Goal: Information Seeking & Learning: Get advice/opinions

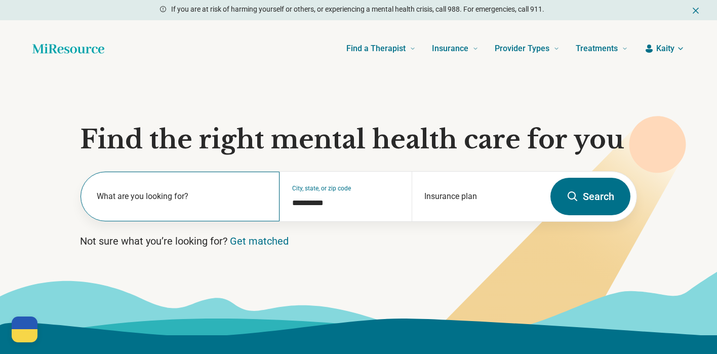
click at [172, 202] on label "What are you looking for?" at bounding box center [182, 197] width 171 height 12
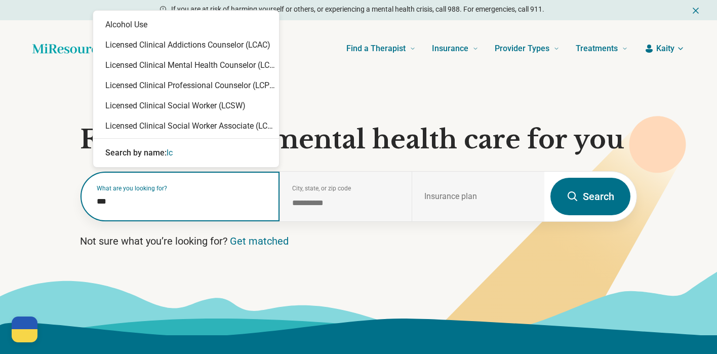
type input "****"
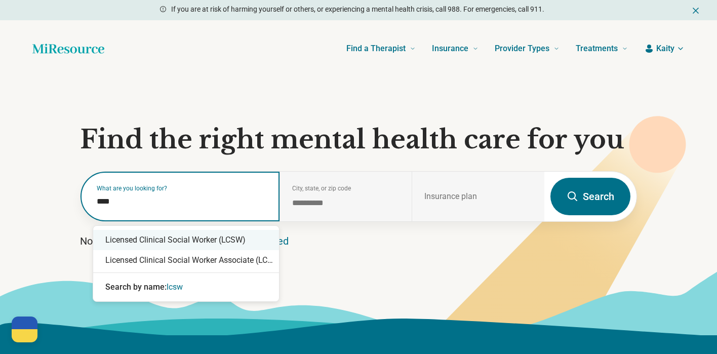
click at [205, 241] on div "Licensed Clinical Social Worker (LCSW)" at bounding box center [186, 240] width 186 height 20
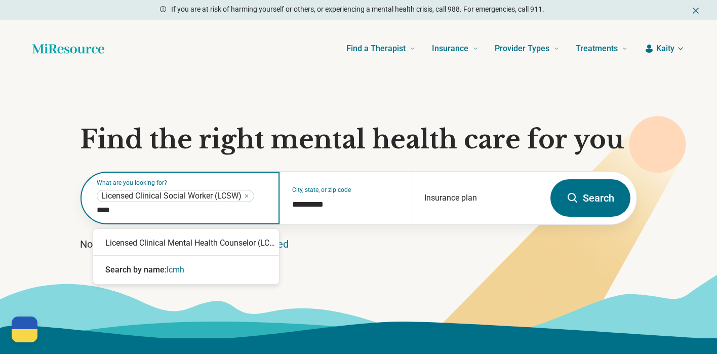
type input "*****"
click at [240, 245] on div "Licensed Clinical Mental Health Counselor (LCMHC)" at bounding box center [186, 243] width 186 height 20
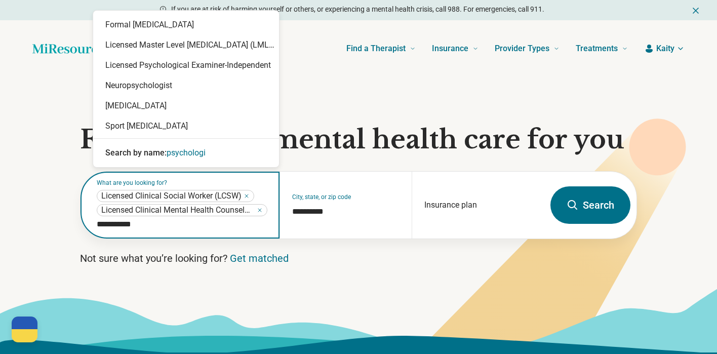
type input "**********"
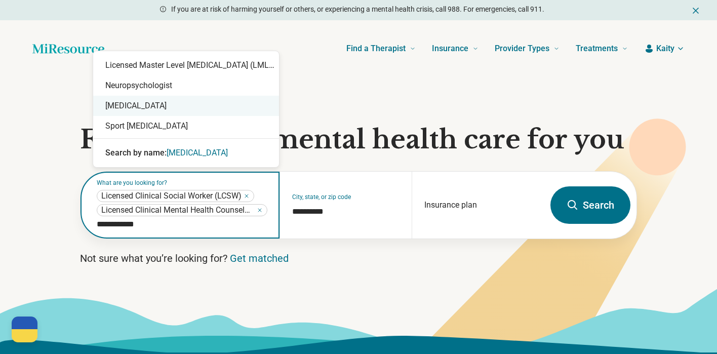
click at [156, 111] on div "Psychologist" at bounding box center [186, 106] width 186 height 20
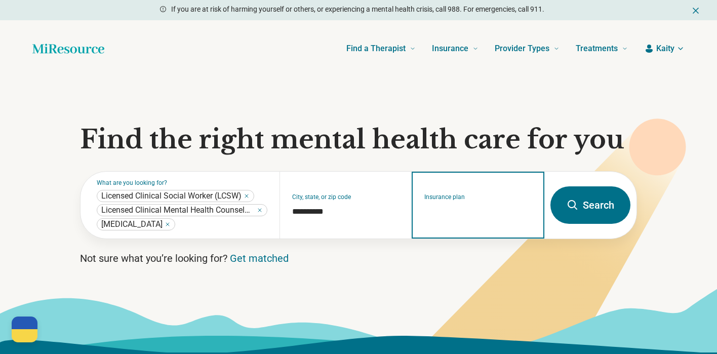
click at [480, 213] on input "Insurance plan" at bounding box center [479, 212] width 108 height 12
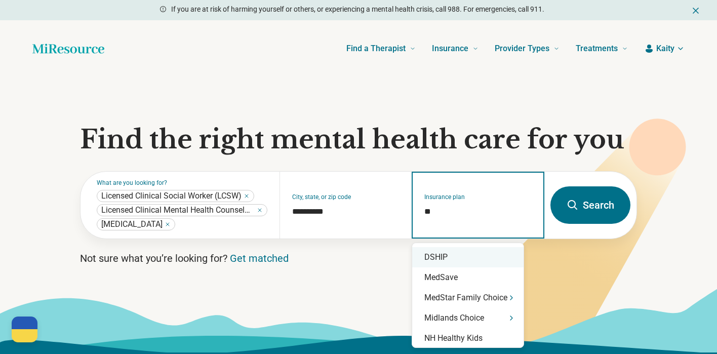
click at [452, 256] on div "DSHIP" at bounding box center [467, 257] width 111 height 20
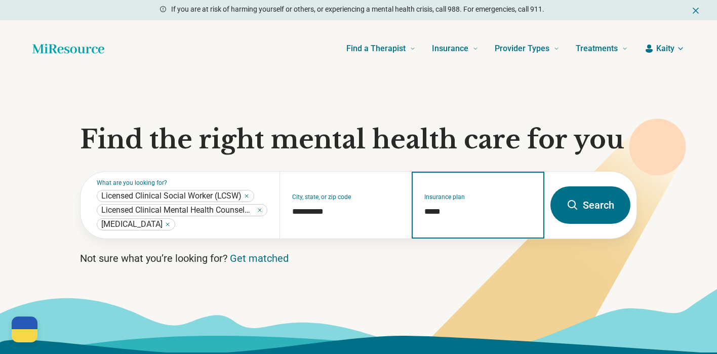
type input "*****"
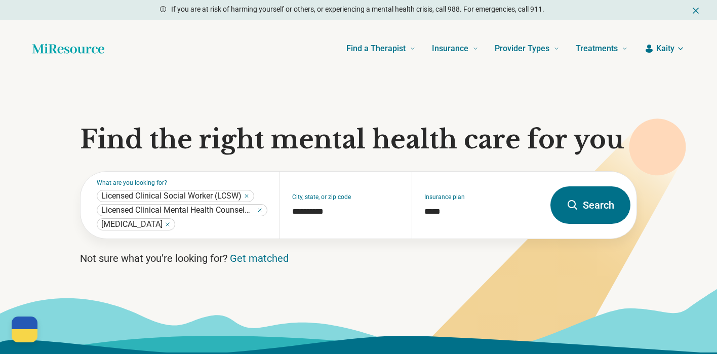
click at [596, 214] on button "Search" at bounding box center [591, 204] width 80 height 37
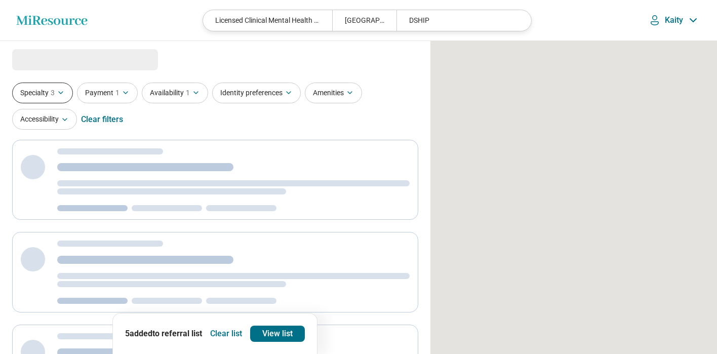
select select "***"
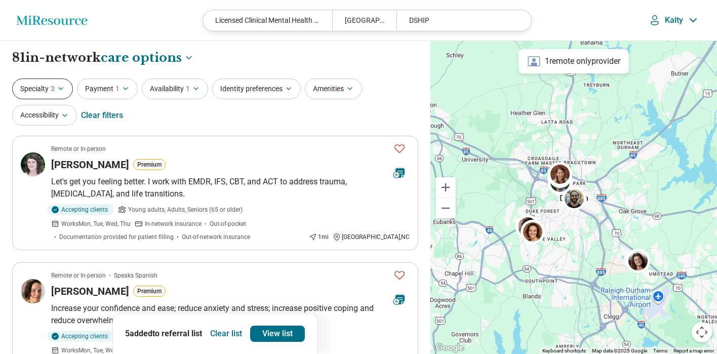
click at [43, 92] on button "Specialty 3" at bounding box center [42, 89] width 61 height 21
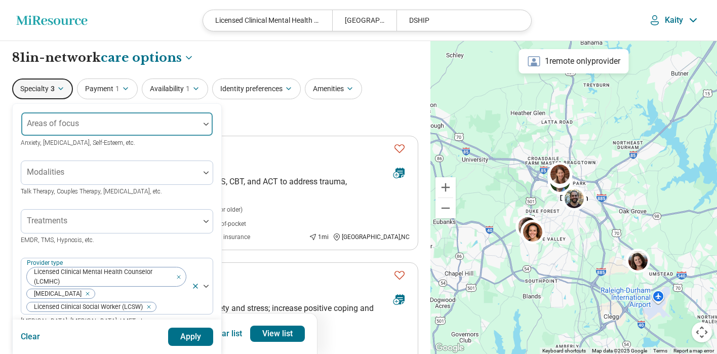
click at [63, 121] on label "Areas of focus" at bounding box center [53, 124] width 52 height 10
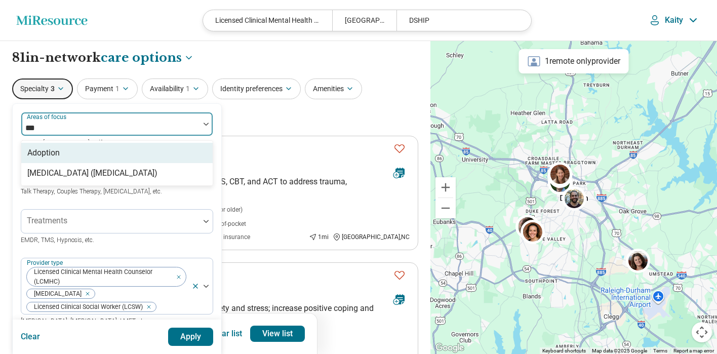
type input "****"
click at [117, 149] on div "Posttraumatic Stress Disorder (PTSD)" at bounding box center [92, 153] width 130 height 12
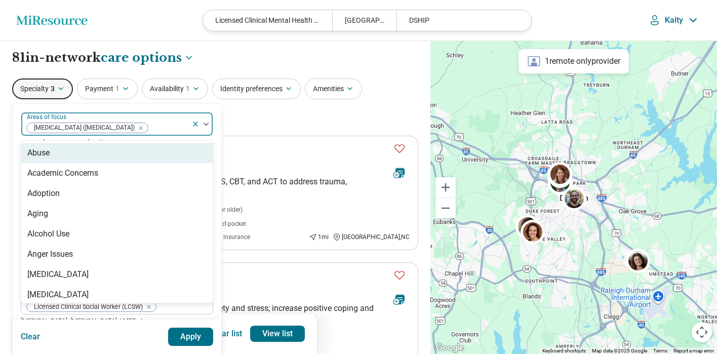
type input "*"
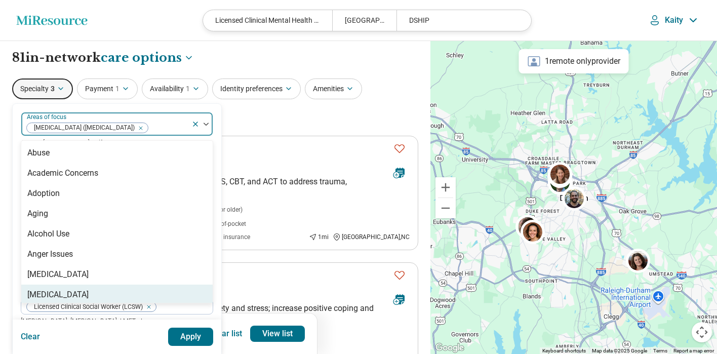
click at [106, 334] on div "Clear Apply" at bounding box center [117, 337] width 209 height 34
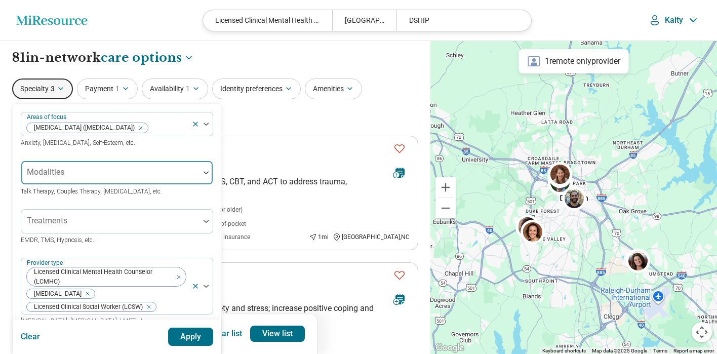
click at [79, 168] on div at bounding box center [110, 173] width 178 height 22
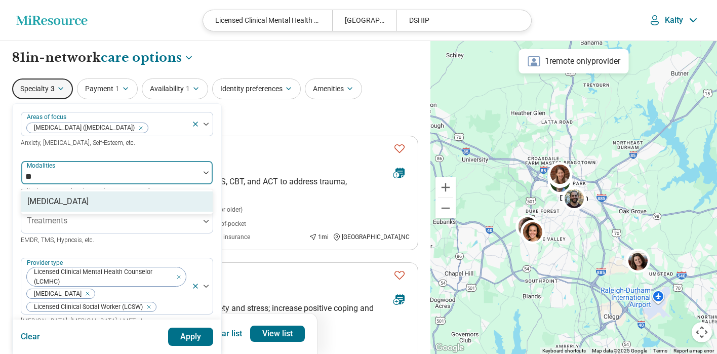
type input "*"
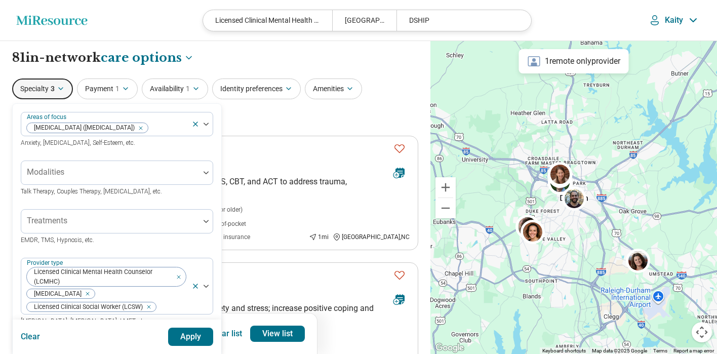
click at [213, 147] on div "Areas of focus Posttraumatic Stress Disorder (PTSD) Anxiety, Depression, Self-E…" at bounding box center [117, 326] width 209 height 445
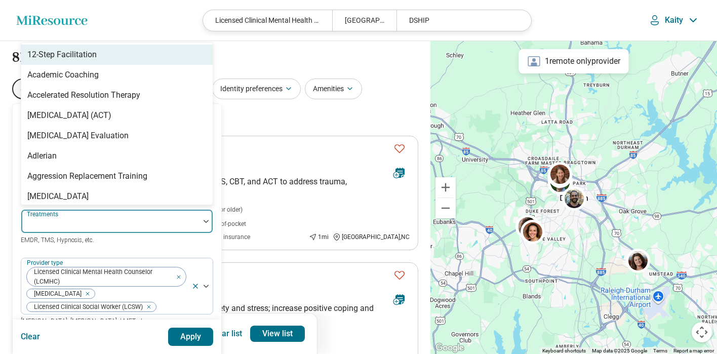
click at [179, 210] on div "Treatments" at bounding box center [117, 221] width 193 height 24
type input "****"
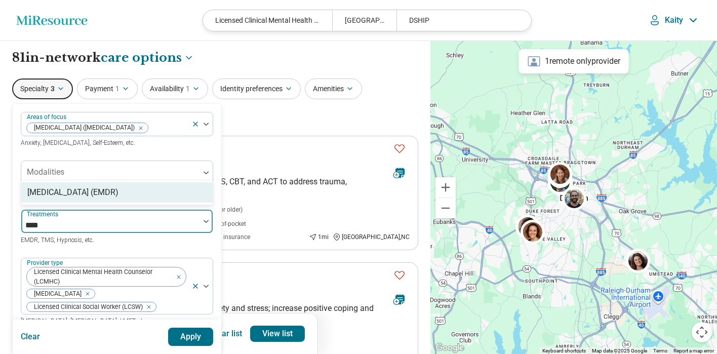
click at [119, 186] on div "Eye Movement Desensitization and Reprocessing (EMDR)" at bounding box center [72, 192] width 91 height 12
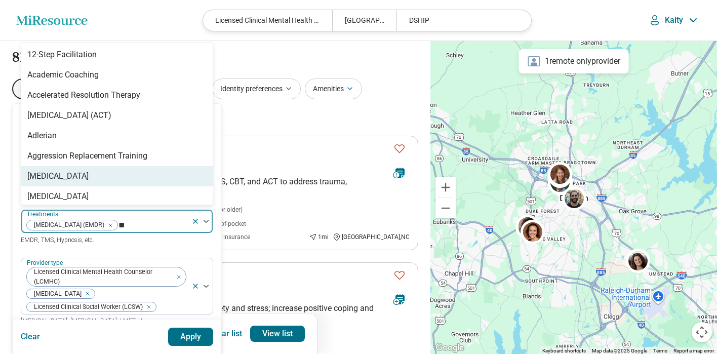
type input "***"
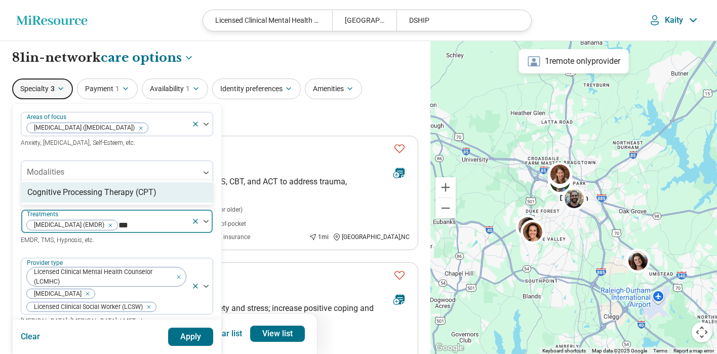
click at [94, 193] on div "Cognitive Processing Therapy (CPT)" at bounding box center [91, 192] width 129 height 12
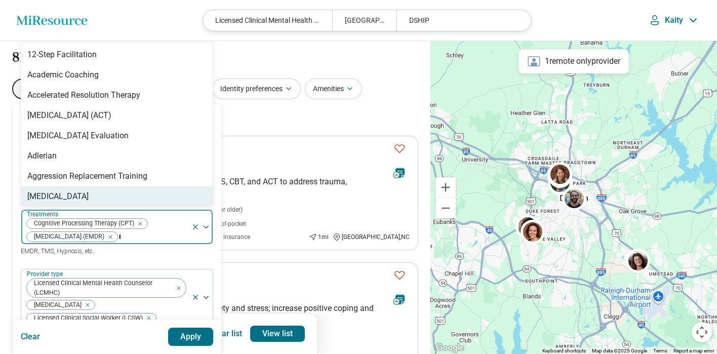
type input "**"
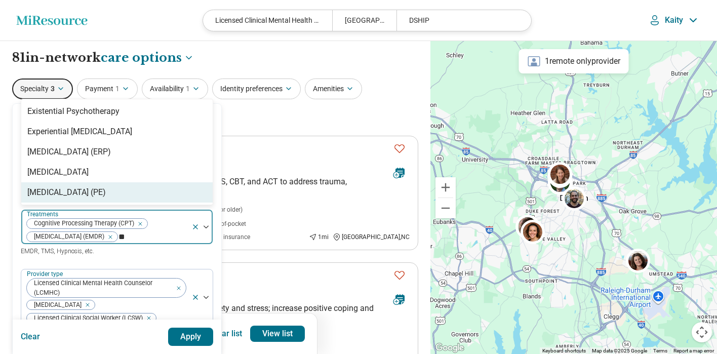
click at [164, 195] on div "Prolonged Exposure Therapy (PE)" at bounding box center [117, 192] width 192 height 20
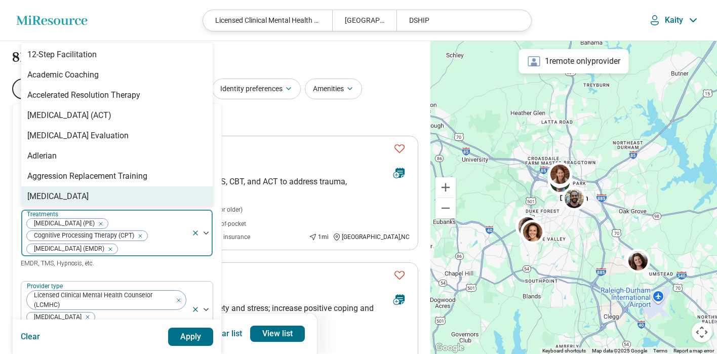
click at [195, 269] on div "option Prolonged Exposure Therapy (PE), selected. Anger Management, 8 of 101. 1…" at bounding box center [117, 239] width 193 height 60
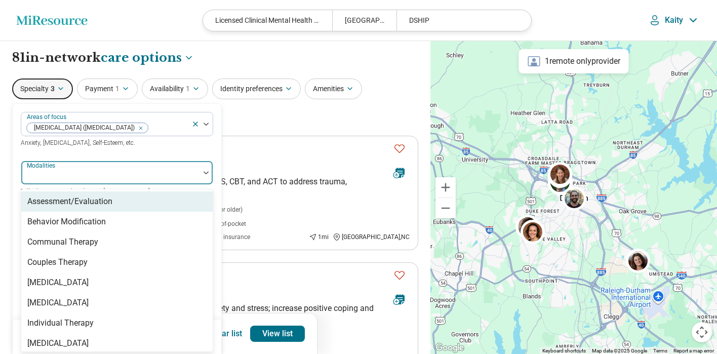
click at [75, 167] on div at bounding box center [110, 173] width 178 height 22
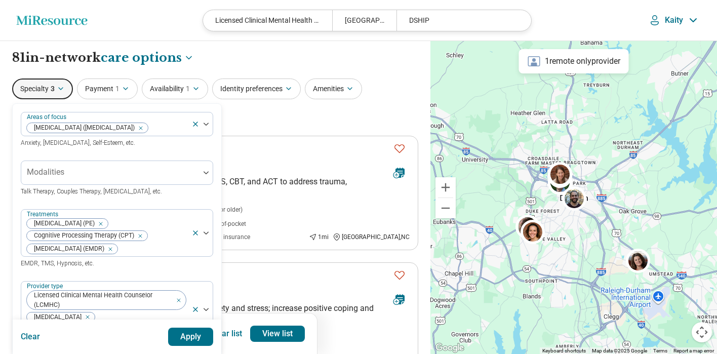
click at [181, 146] on div "Areas of focus Posttraumatic Stress Disorder (PTSD) Anxiety, Depression, Self-E…" at bounding box center [117, 130] width 193 height 36
click at [193, 339] on button "Apply" at bounding box center [191, 337] width 46 height 18
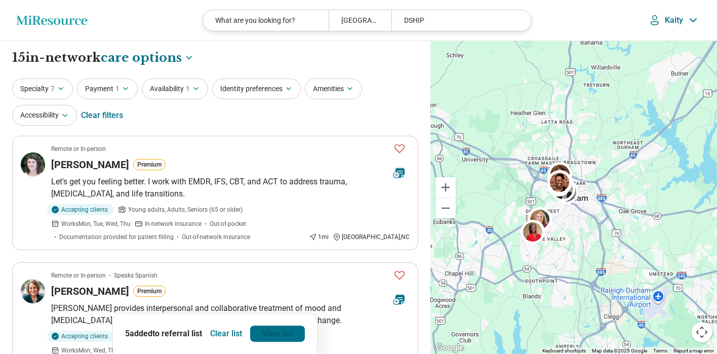
click at [264, 335] on link "View list" at bounding box center [277, 334] width 55 height 16
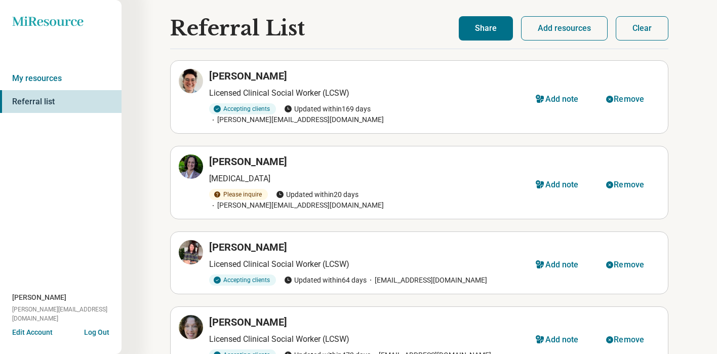
click at [651, 26] on button "Clear" at bounding box center [642, 28] width 53 height 24
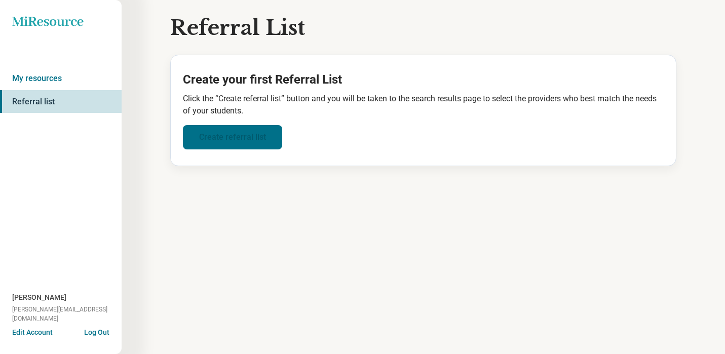
click at [234, 140] on link "Create referral list" at bounding box center [232, 137] width 99 height 24
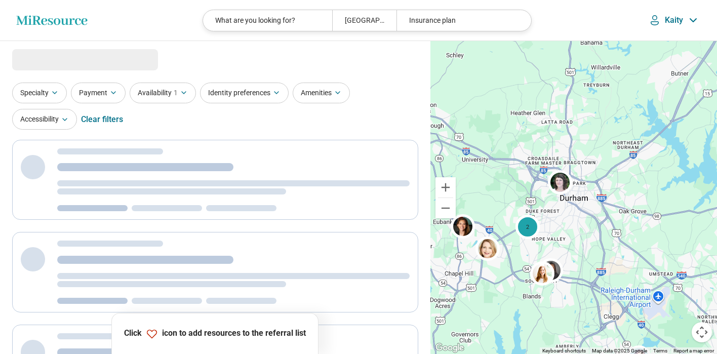
select select "***"
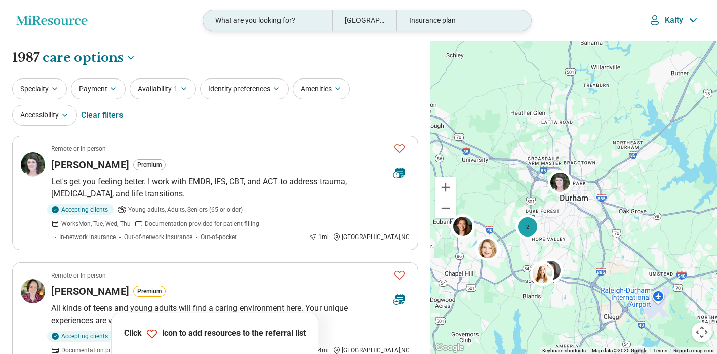
click at [269, 22] on div "What are you looking for?" at bounding box center [267, 20] width 129 height 21
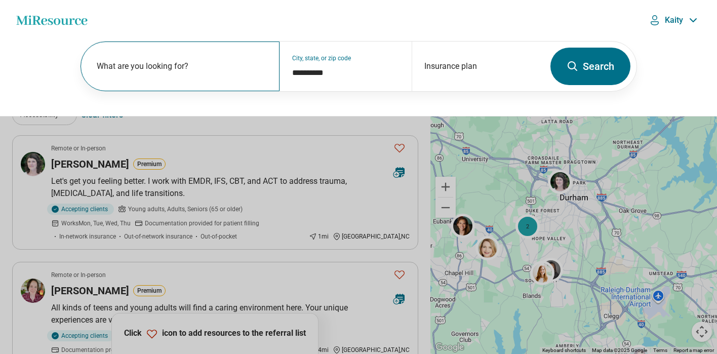
click at [195, 62] on label "What are you looking for?" at bounding box center [182, 66] width 171 height 12
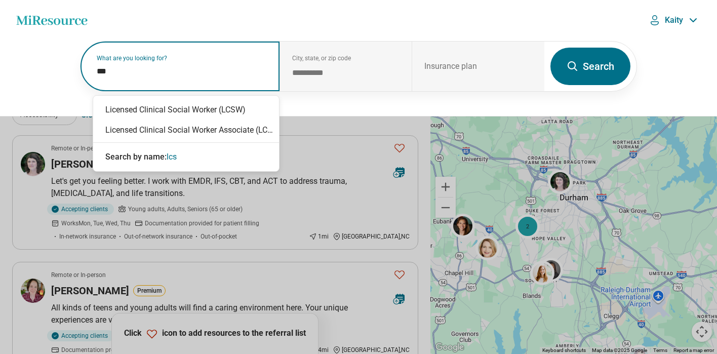
type input "****"
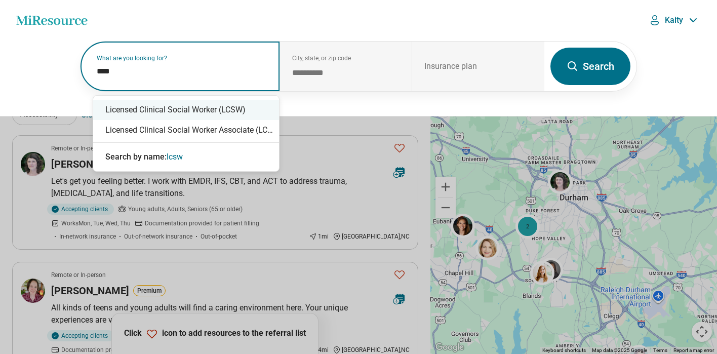
click at [234, 108] on div "Licensed Clinical Social Worker (LCSW)" at bounding box center [186, 110] width 186 height 20
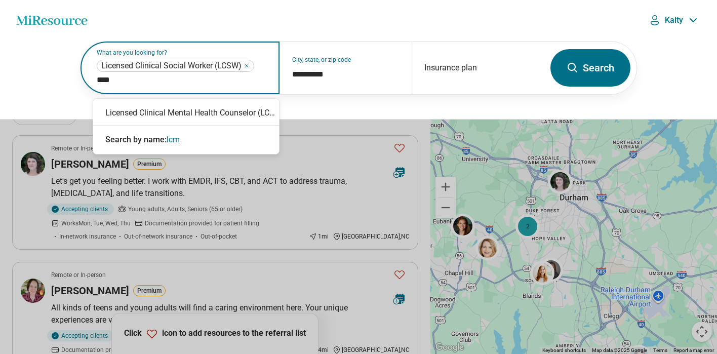
type input "*****"
click at [225, 110] on div "Licensed Clinical Mental Health Counselor (LCMHC)" at bounding box center [186, 113] width 186 height 20
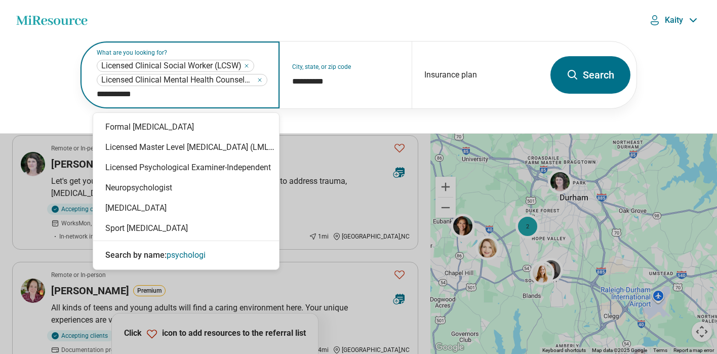
type input "**********"
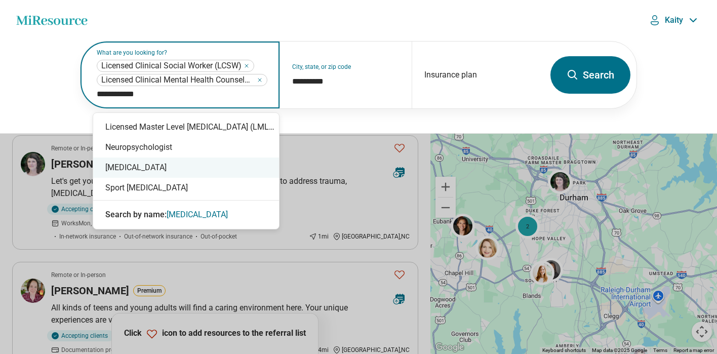
click at [172, 170] on div "Psychologist" at bounding box center [186, 168] width 186 height 20
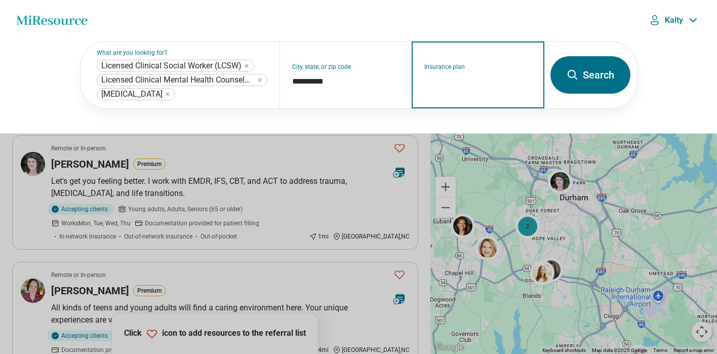
click at [467, 79] on input "Insurance plan" at bounding box center [479, 81] width 108 height 12
click at [447, 126] on div "DSHIP" at bounding box center [434, 127] width 44 height 20
type input "*****"
click at [584, 74] on button "Search" at bounding box center [591, 74] width 80 height 37
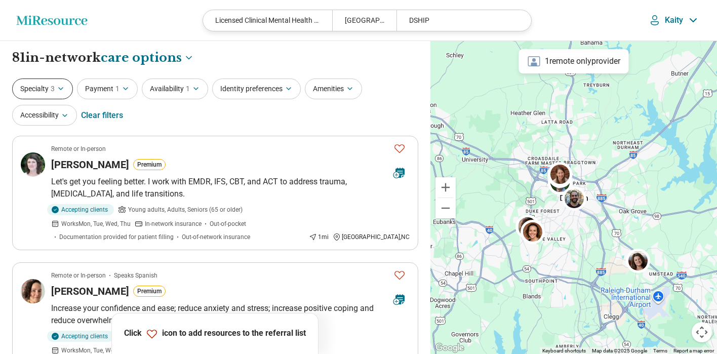
click at [57, 95] on button "Specialty 3" at bounding box center [42, 89] width 61 height 21
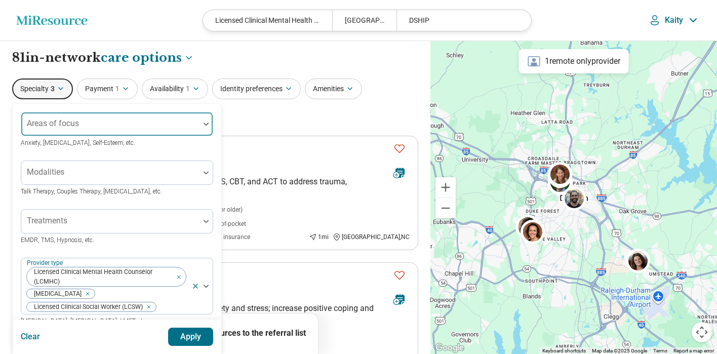
click at [58, 129] on div at bounding box center [110, 128] width 170 height 14
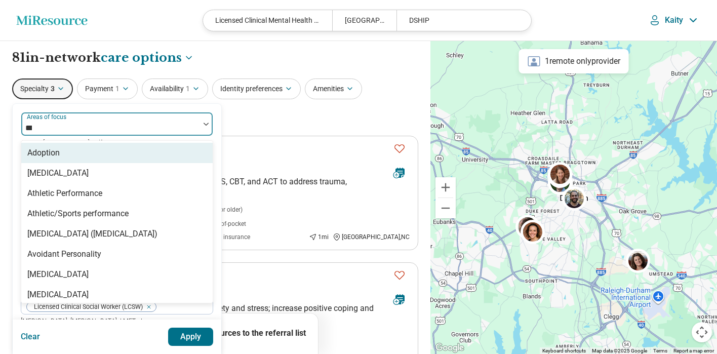
type input "****"
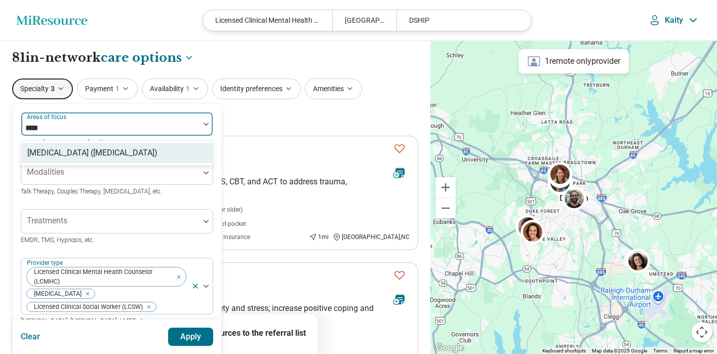
click at [99, 154] on div "Posttraumatic Stress Disorder (PTSD)" at bounding box center [92, 153] width 130 height 12
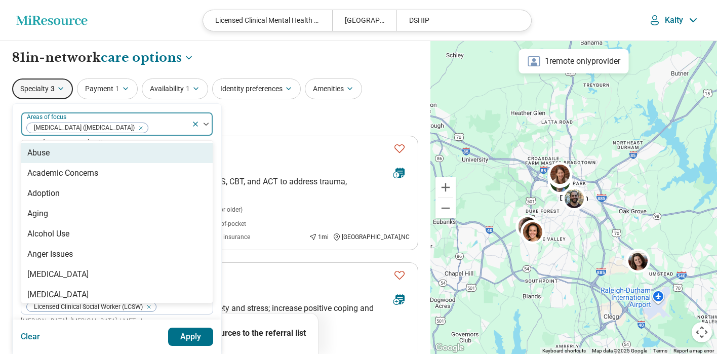
click at [216, 176] on div "option Posttraumatic Stress Disorder (PTSD), selected. Abuse, 1 of 99. 99 resul…" at bounding box center [117, 326] width 209 height 445
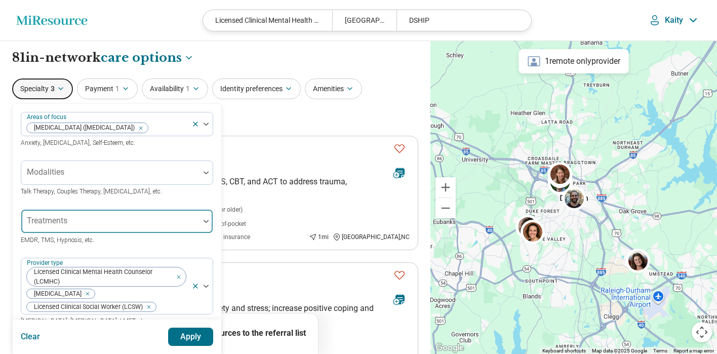
click at [122, 223] on div at bounding box center [110, 225] width 170 height 14
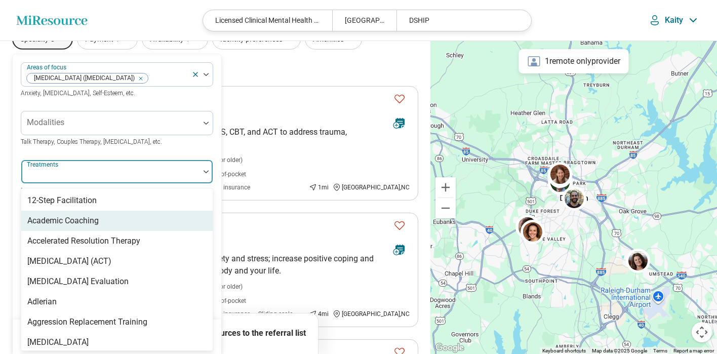
scroll to position [51, 0]
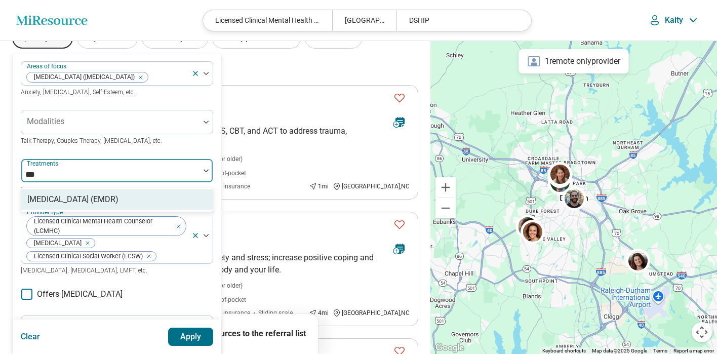
type input "****"
click at [109, 206] on div "Eye Movement Desensitization and Reprocessing (EMDR)" at bounding box center [72, 200] width 91 height 12
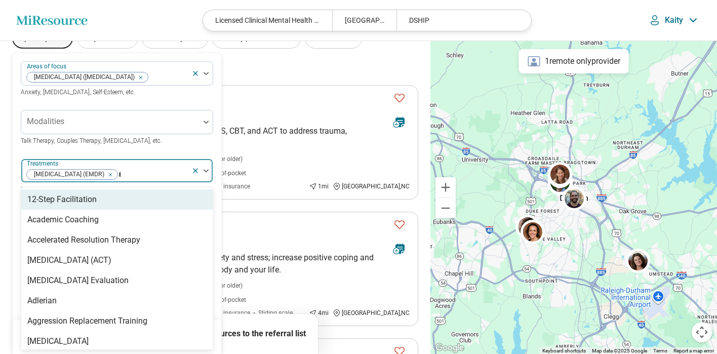
type input "***"
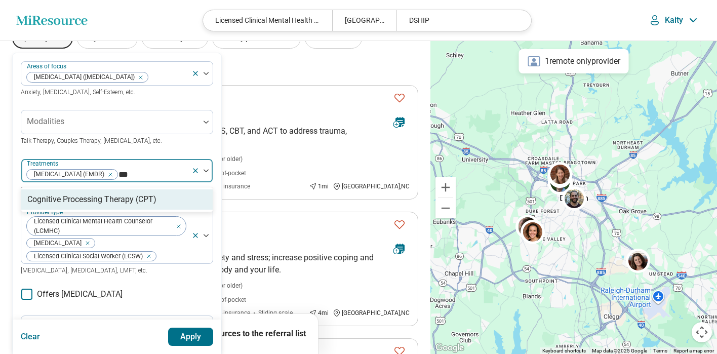
click at [143, 206] on div "Cognitive Processing Therapy (CPT)" at bounding box center [91, 200] width 129 height 12
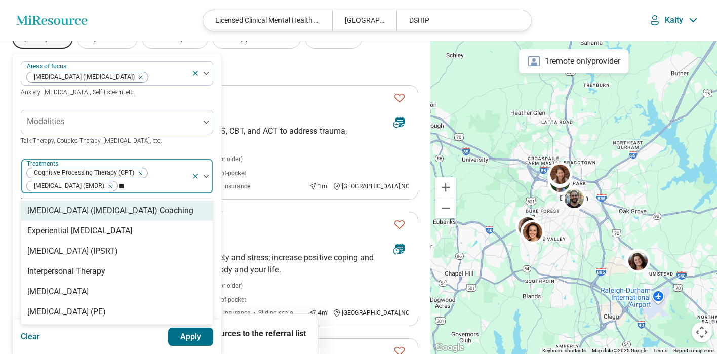
type input "*"
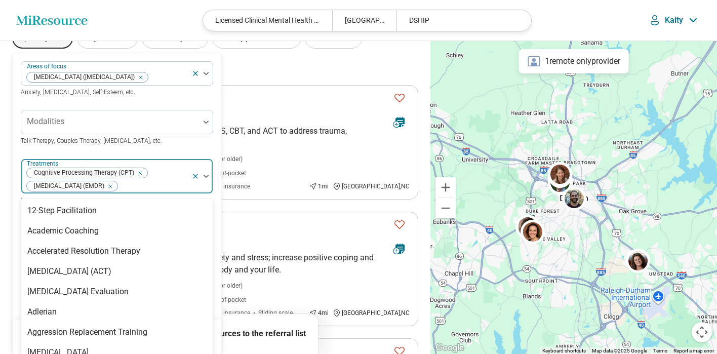
type input "*"
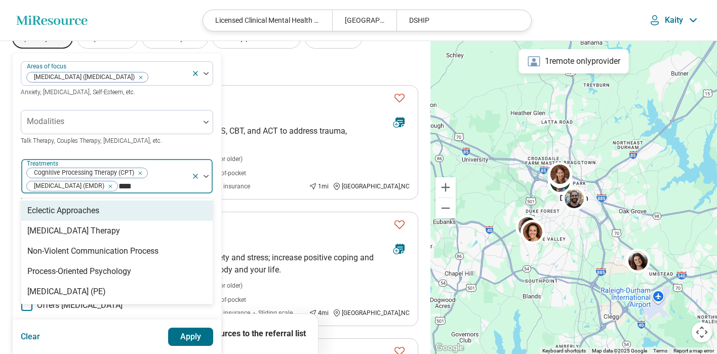
type input "*****"
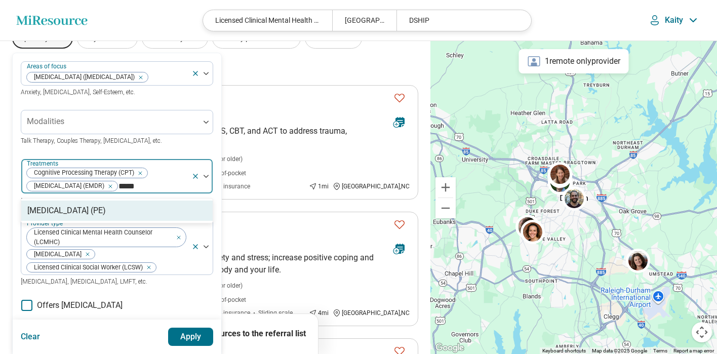
click at [167, 221] on div "Prolonged Exposure Therapy (PE)" at bounding box center [117, 211] width 192 height 20
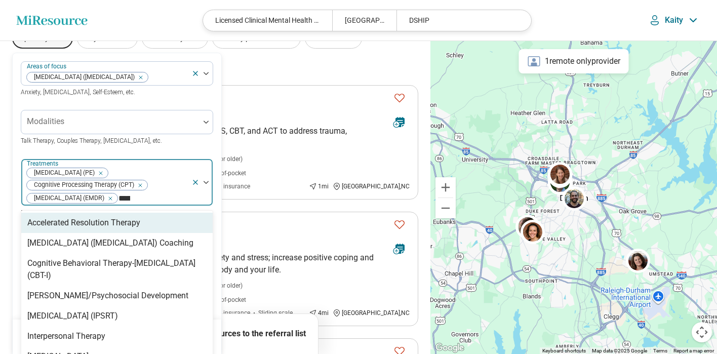
type input "******"
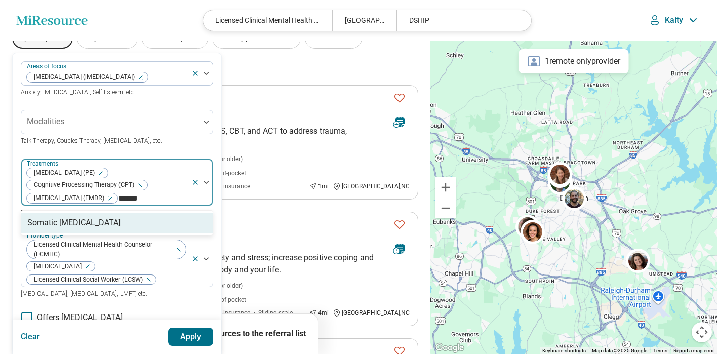
click at [135, 233] on div "Somatic Psychotherapy" at bounding box center [117, 223] width 192 height 20
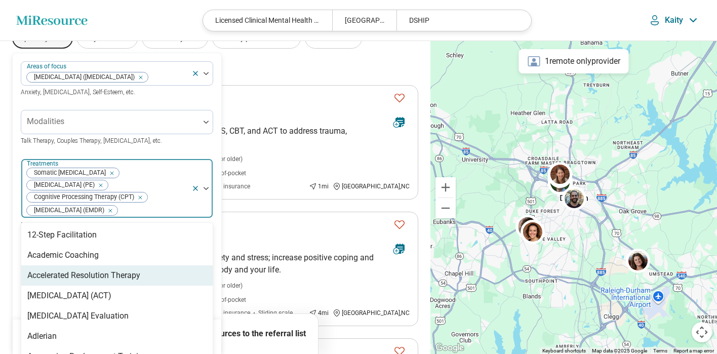
click at [214, 287] on div "Areas of focus Posttraumatic Stress Disorder (PTSD) Anxiety, Depression, Self-E…" at bounding box center [117, 293] width 209 height 480
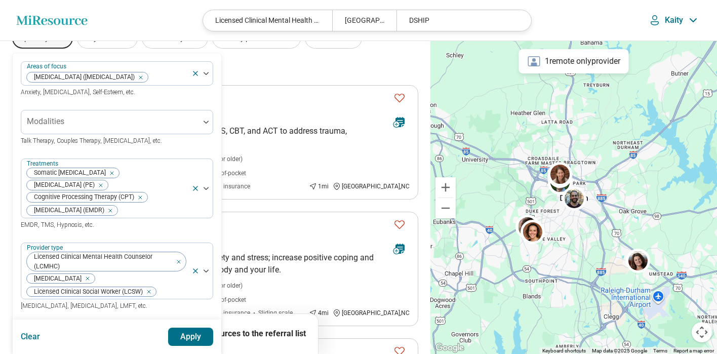
click at [194, 335] on button "Apply" at bounding box center [191, 337] width 46 height 18
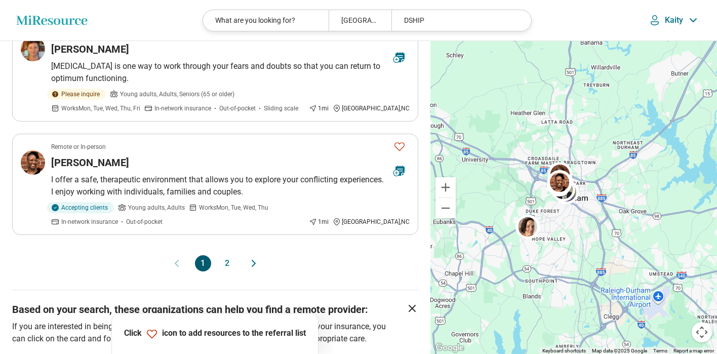
click at [228, 255] on button "2" at bounding box center [227, 263] width 16 height 16
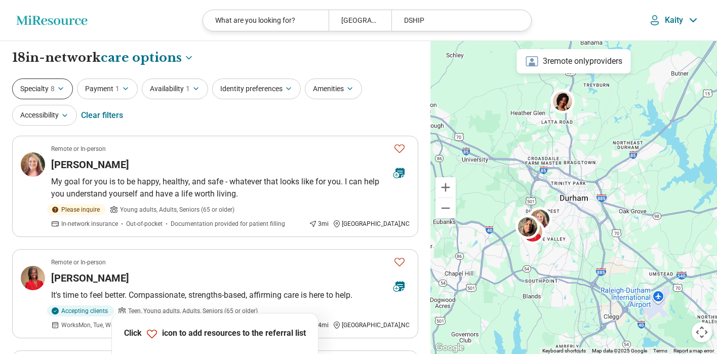
click at [51, 92] on button "Specialty 8" at bounding box center [42, 89] width 61 height 21
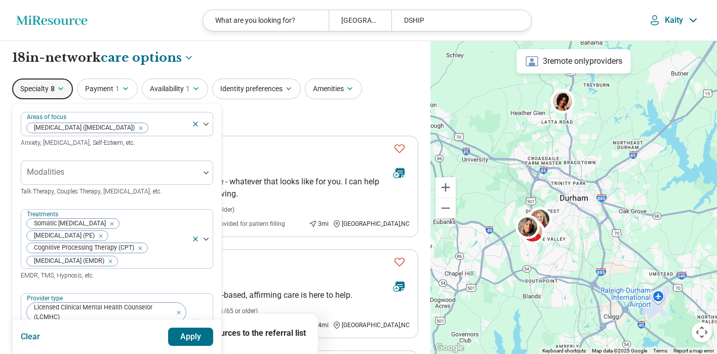
click at [276, 125] on div "Specialty 8 Areas of focus Posttraumatic Stress Disorder (PTSD) Anxiety, Depres…" at bounding box center [215, 103] width 406 height 49
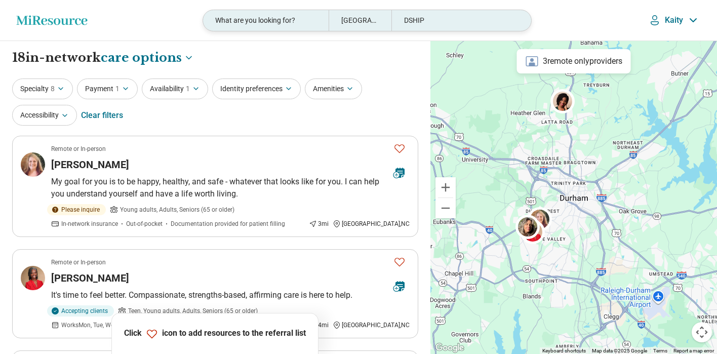
click at [289, 22] on div "What are you looking for?" at bounding box center [266, 20] width 126 height 21
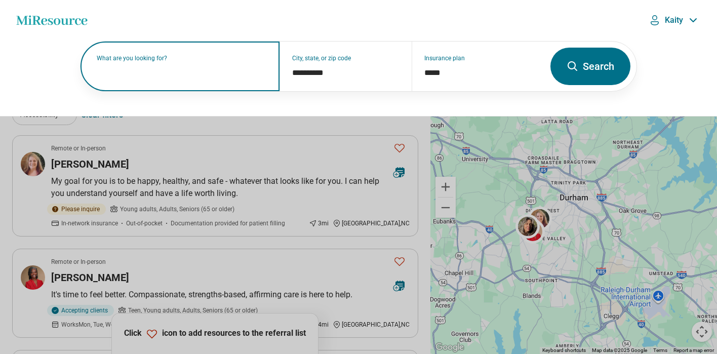
click at [186, 73] on input "text" at bounding box center [182, 71] width 171 height 12
paste input "**********"
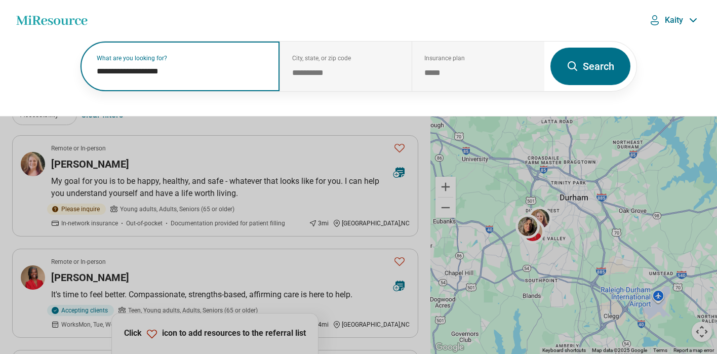
type input "**********"
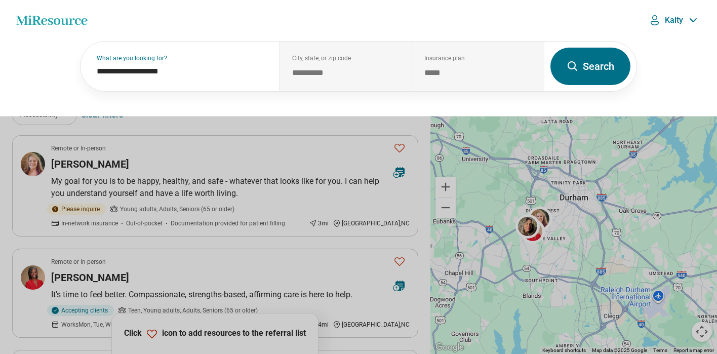
click at [606, 72] on button "Search" at bounding box center [591, 66] width 80 height 37
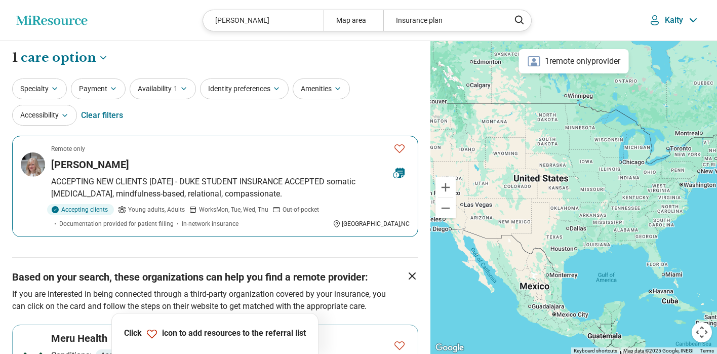
click at [112, 162] on h3 "[PERSON_NAME]" at bounding box center [90, 165] width 78 height 14
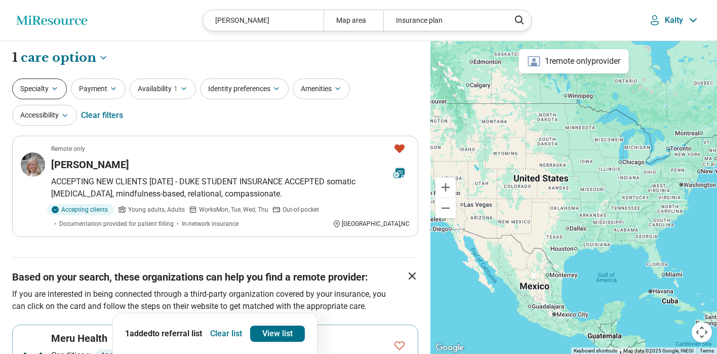
click at [44, 86] on button "Specialty" at bounding box center [39, 89] width 55 height 21
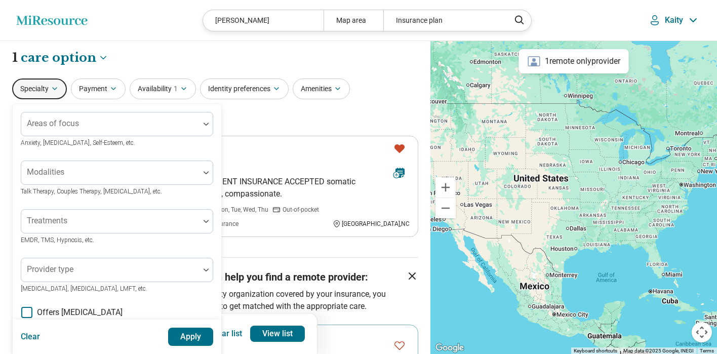
click at [326, 121] on div "Specialty Areas of focus Anxiety, Depression, Self-Esteem, etc. Modalities Talk…" at bounding box center [215, 103] width 406 height 49
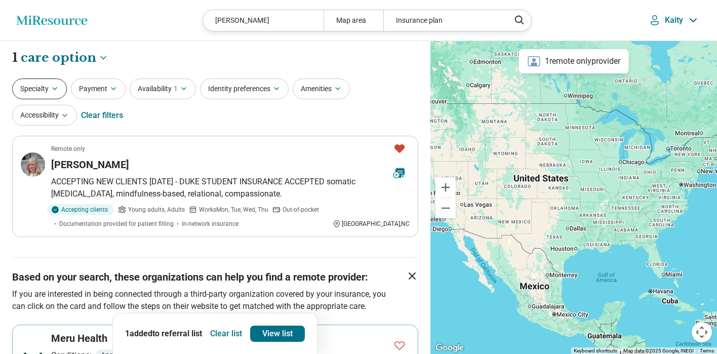
click at [47, 91] on button "Specialty" at bounding box center [39, 89] width 55 height 21
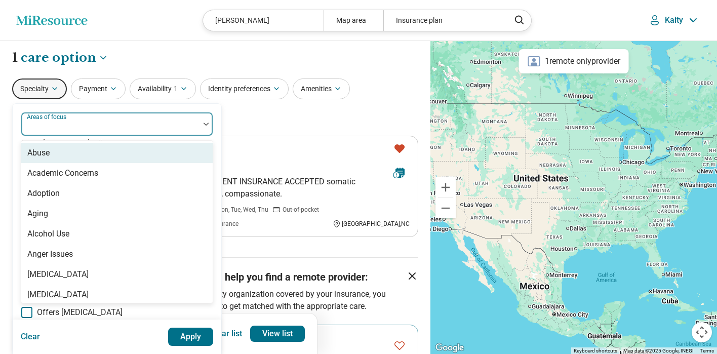
click at [75, 129] on div at bounding box center [110, 128] width 170 height 14
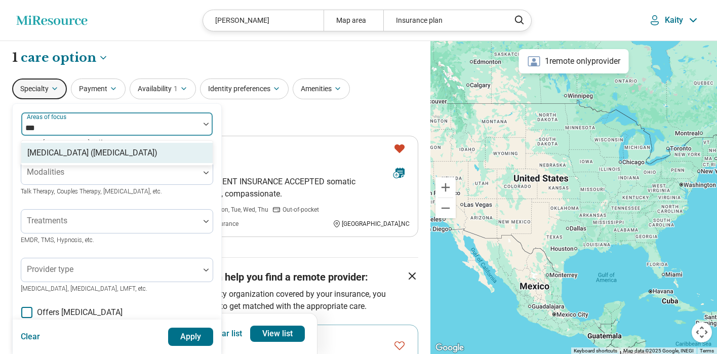
type input "****"
click at [96, 157] on div "Posttraumatic Stress Disorder (PTSD)" at bounding box center [92, 153] width 130 height 12
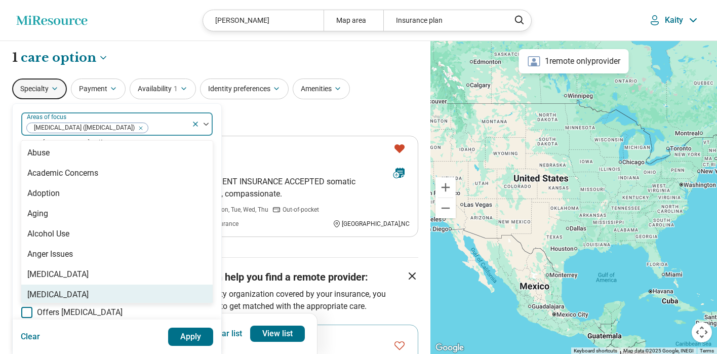
click at [216, 316] on div "option Posttraumatic Stress Disorder (PTSD), selected. Antisocial Personality, …" at bounding box center [117, 310] width 209 height 412
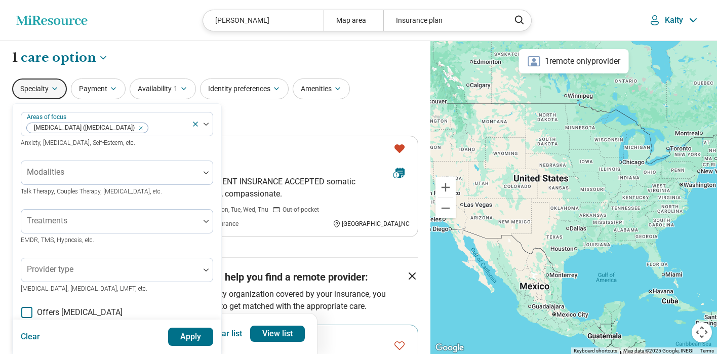
click at [178, 341] on button "Apply" at bounding box center [191, 337] width 46 height 18
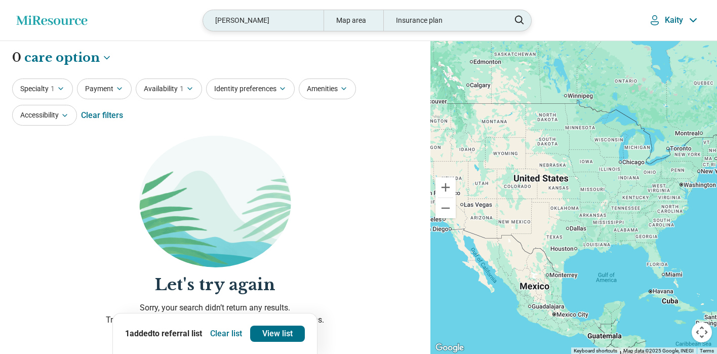
click at [295, 19] on div "[PERSON_NAME]" at bounding box center [263, 20] width 120 height 21
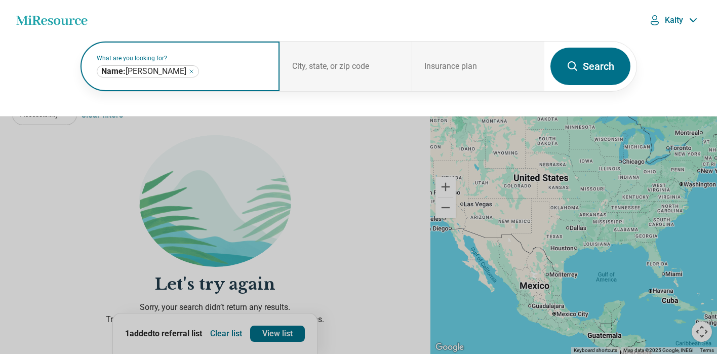
click at [195, 71] on icon "Remove" at bounding box center [191, 71] width 6 height 6
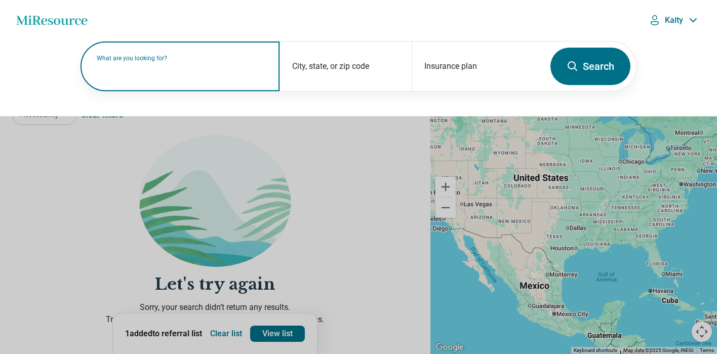
click at [179, 76] on input "text" at bounding box center [182, 71] width 171 height 12
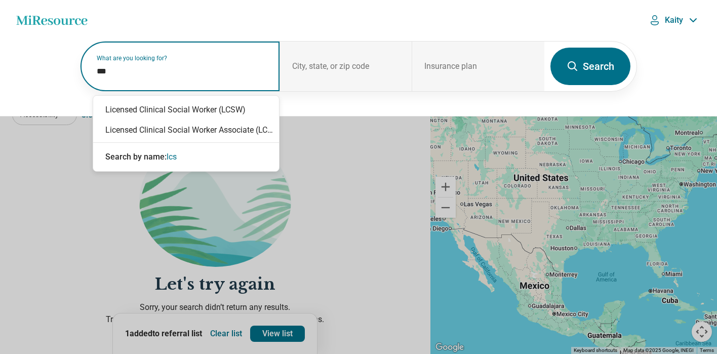
type input "****"
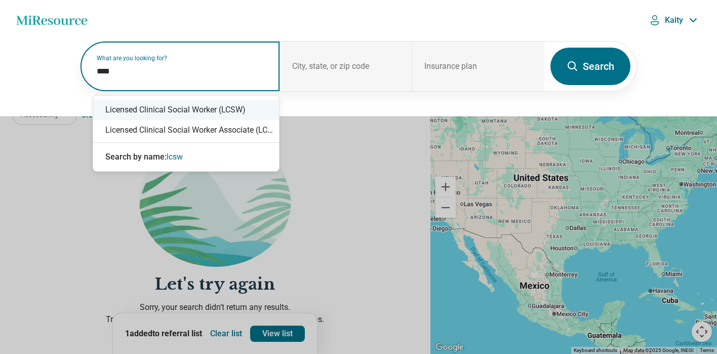
click at [216, 107] on div "Licensed Clinical Social Worker (LCSW)" at bounding box center [186, 110] width 186 height 20
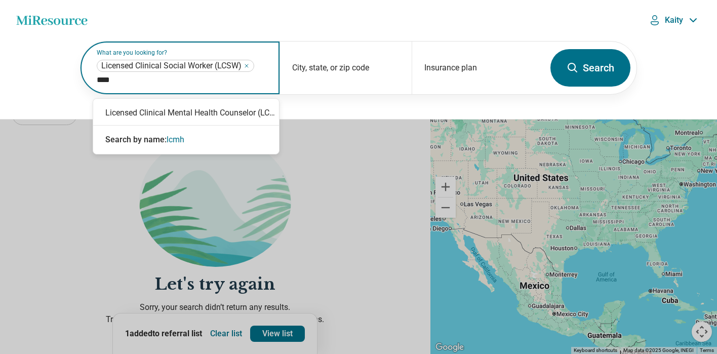
type input "*****"
click at [234, 110] on div "Licensed Clinical Mental Health Counselor (LCMHC)" at bounding box center [186, 113] width 186 height 20
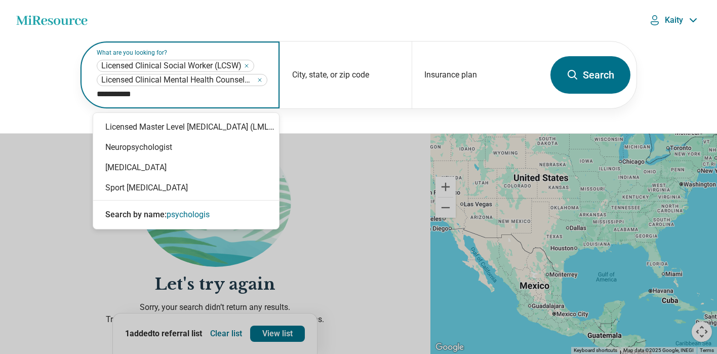
type input "**********"
click at [177, 172] on div "Psychologist" at bounding box center [186, 168] width 186 height 20
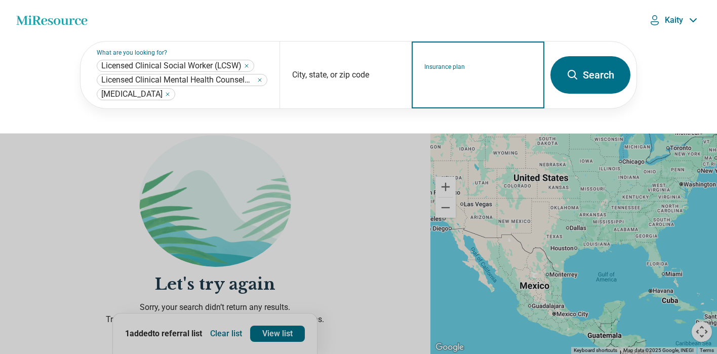
click at [477, 82] on input "Insurance plan" at bounding box center [479, 81] width 108 height 12
click at [439, 127] on div "DSHIP" at bounding box center [434, 127] width 44 height 20
type input "*****"
click at [577, 85] on button "Search" at bounding box center [591, 74] width 80 height 37
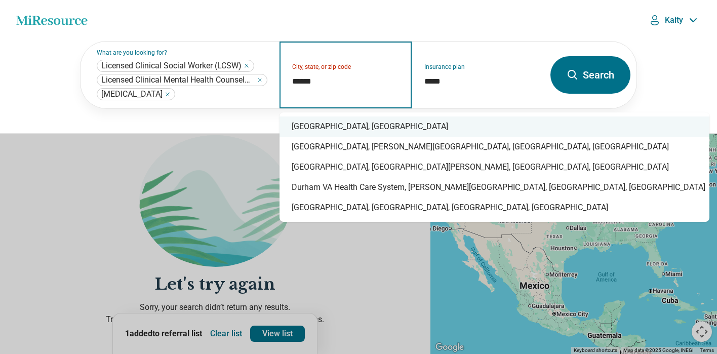
click at [317, 126] on div "Durham, NC" at bounding box center [495, 127] width 430 height 20
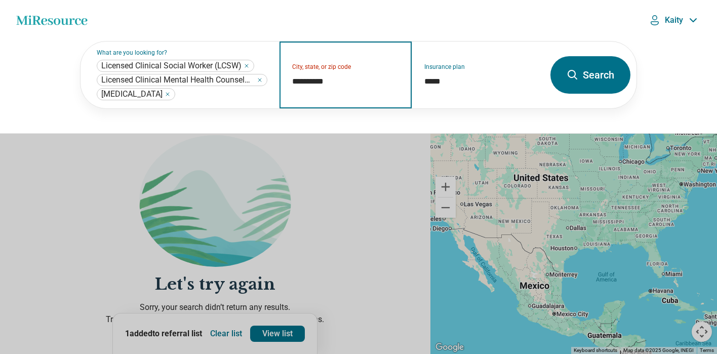
type input "**********"
click at [603, 78] on button "Search" at bounding box center [591, 74] width 80 height 37
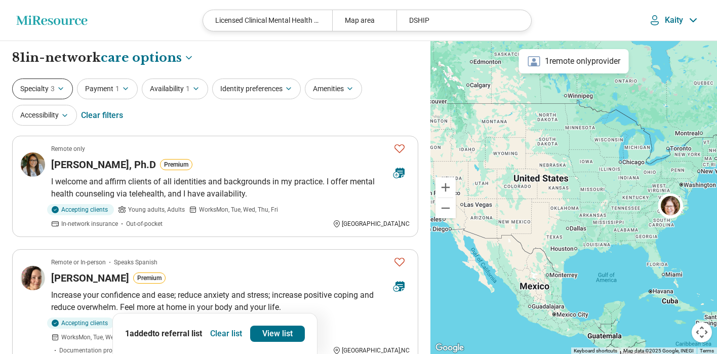
click at [54, 88] on span "3" at bounding box center [53, 89] width 4 height 11
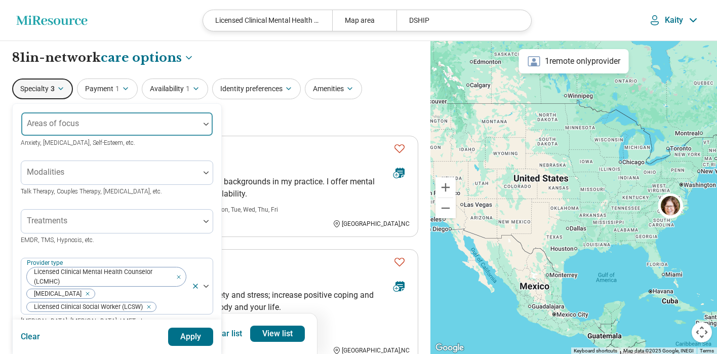
click at [79, 125] on div "Areas of focus" at bounding box center [117, 124] width 193 height 24
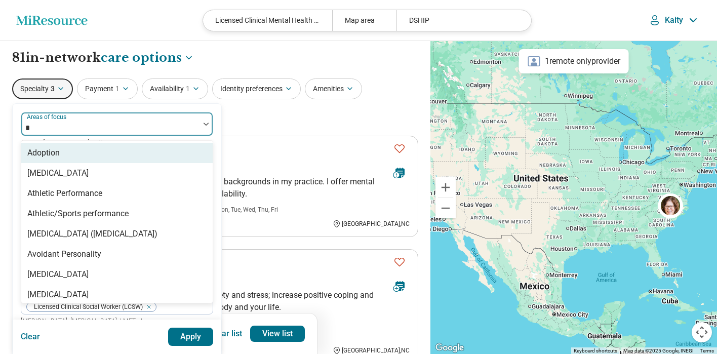
type input "**"
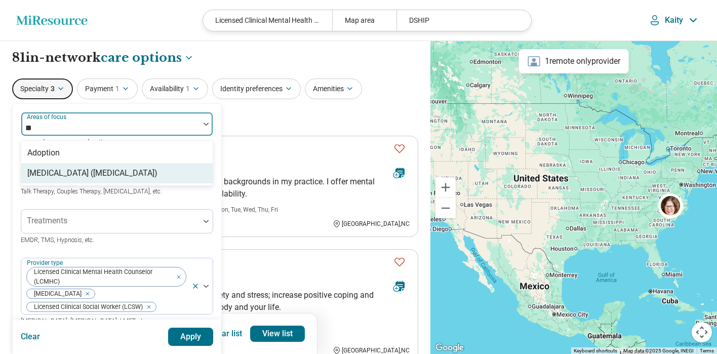
click at [130, 174] on div "Posttraumatic Stress Disorder (PTSD)" at bounding box center [92, 173] width 130 height 12
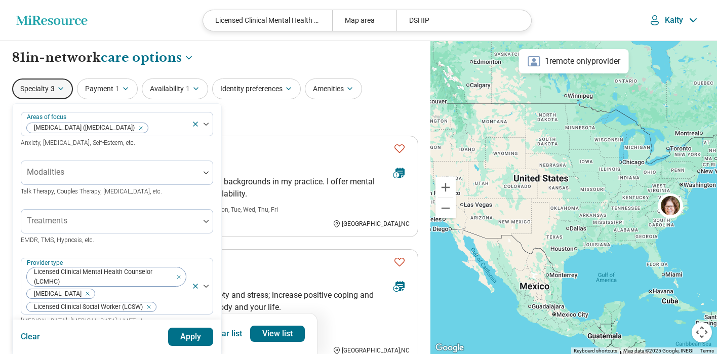
click at [194, 337] on button "Apply" at bounding box center [191, 337] width 46 height 18
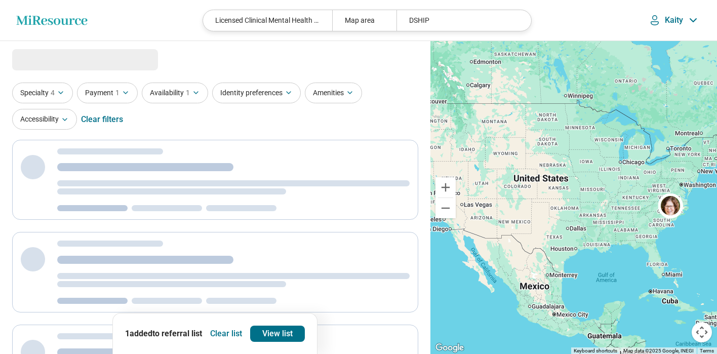
select select "***"
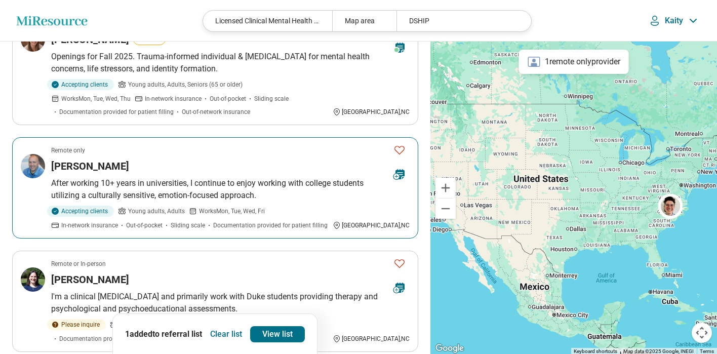
scroll to position [624, 0]
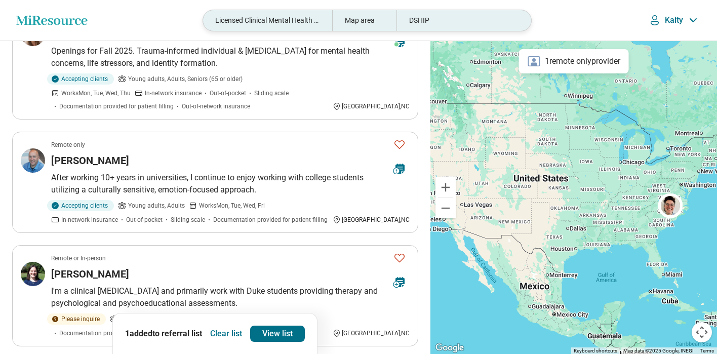
click at [257, 20] on div "Licensed Clinical Mental Health Counselor (LCMHC), Licensed Clinical Social Wor…" at bounding box center [267, 20] width 129 height 21
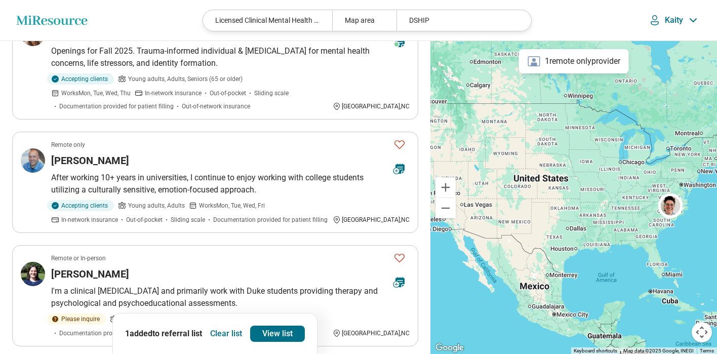
scroll to position [624, 0]
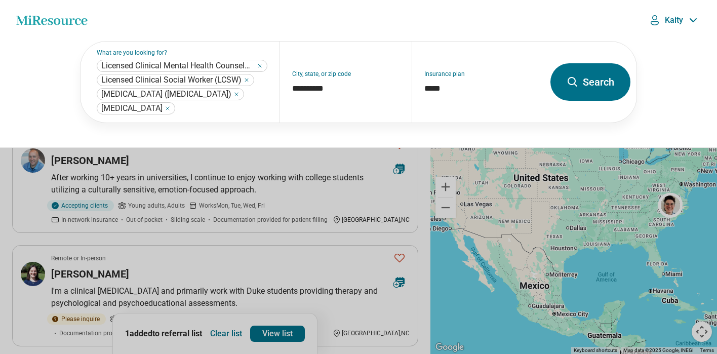
click at [572, 90] on button "Search" at bounding box center [591, 81] width 80 height 37
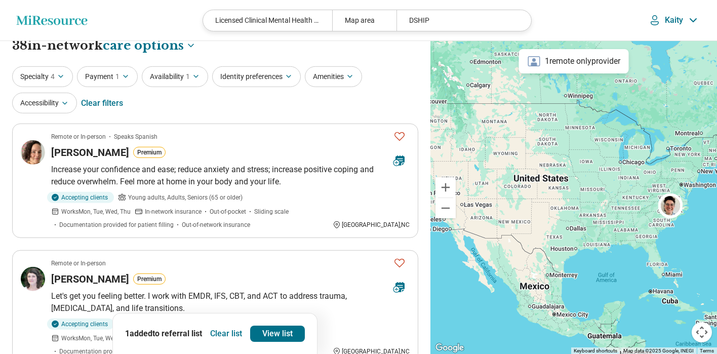
scroll to position [16, 0]
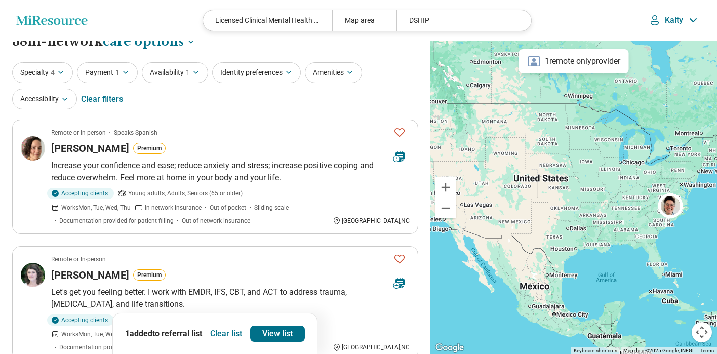
click at [87, 148] on h3 "[PERSON_NAME]" at bounding box center [90, 148] width 78 height 14
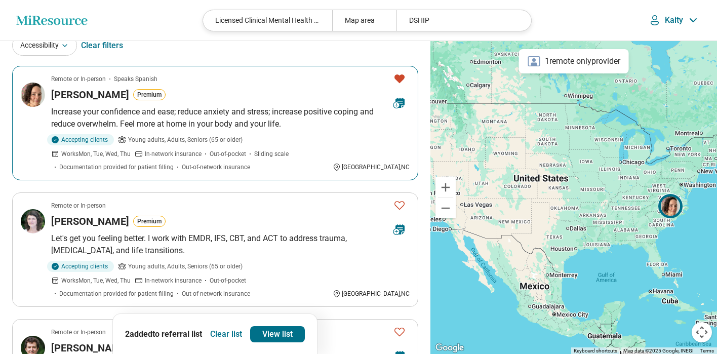
scroll to position [105, 0]
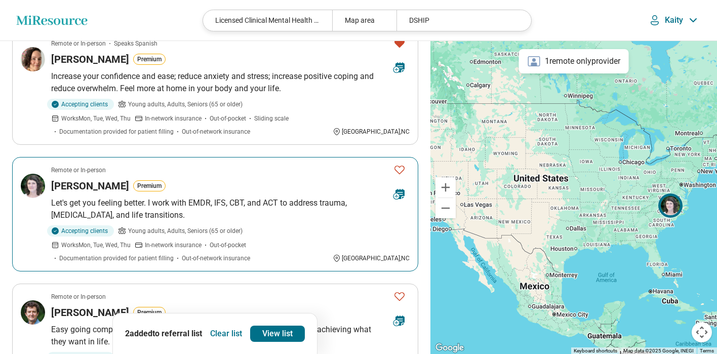
click at [80, 186] on h3 "[PERSON_NAME]" at bounding box center [90, 186] width 78 height 14
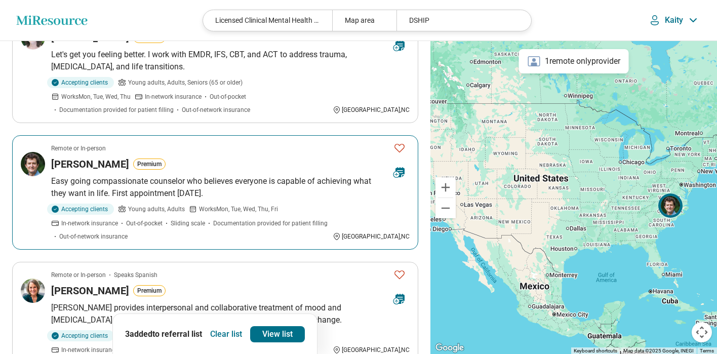
scroll to position [268, 0]
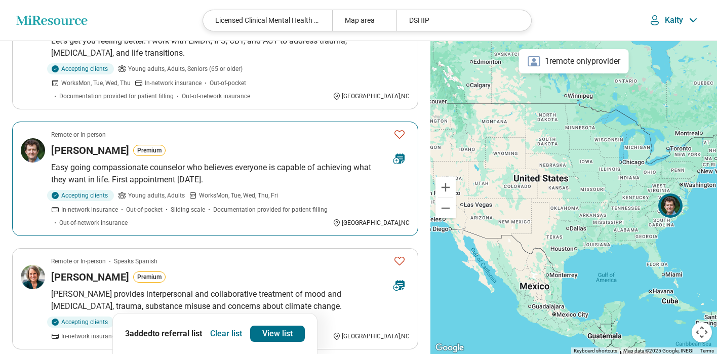
click at [77, 143] on h3 "Daniel Perry" at bounding box center [90, 150] width 78 height 14
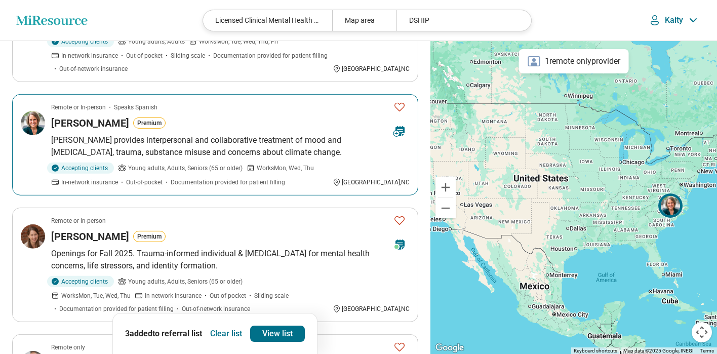
scroll to position [430, 0]
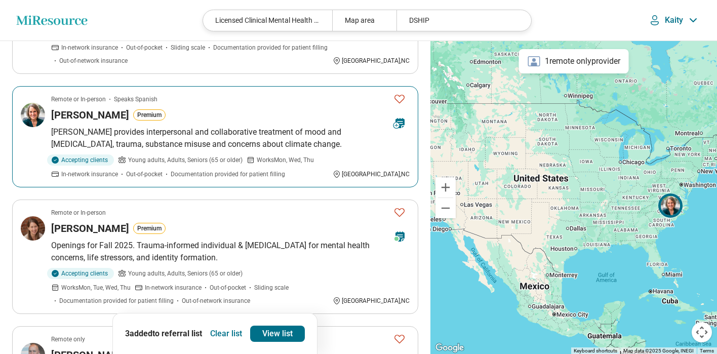
click at [63, 108] on h3 "Jane Finch" at bounding box center [90, 115] width 78 height 14
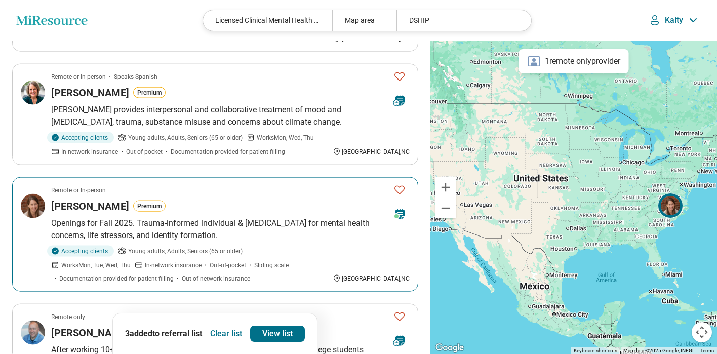
scroll to position [470, 0]
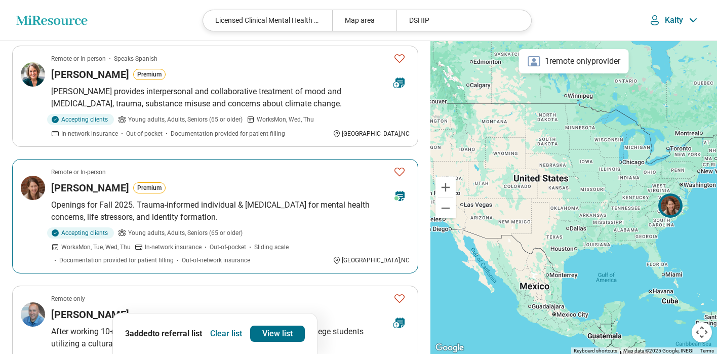
click at [92, 169] on article "Remote or In-person Rachael Massell Premium Openings for Fall 2025. Trauma-info…" at bounding box center [215, 216] width 406 height 115
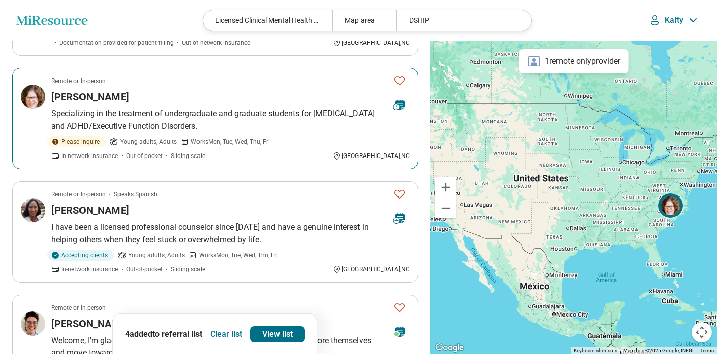
scroll to position [916, 0]
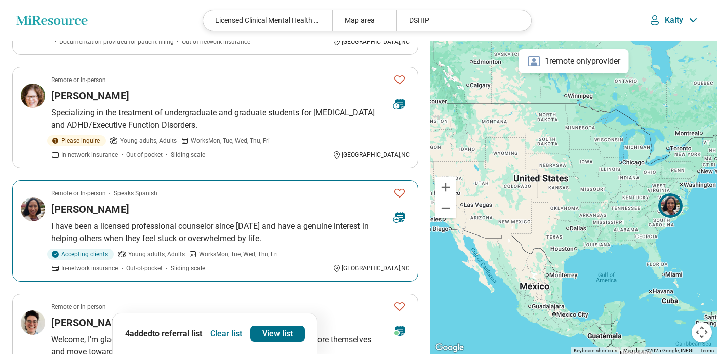
click at [36, 197] on img at bounding box center [33, 209] width 24 height 24
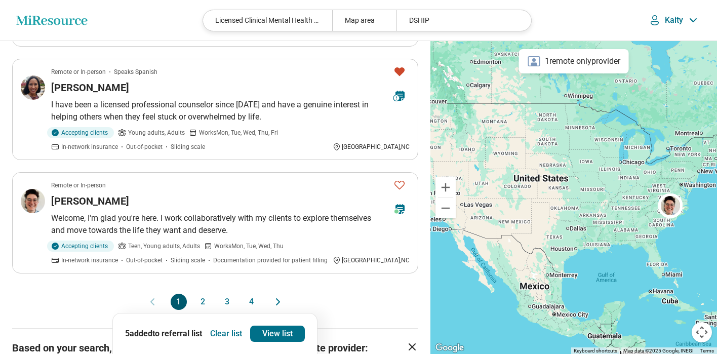
click at [206, 294] on button "2" at bounding box center [203, 302] width 16 height 16
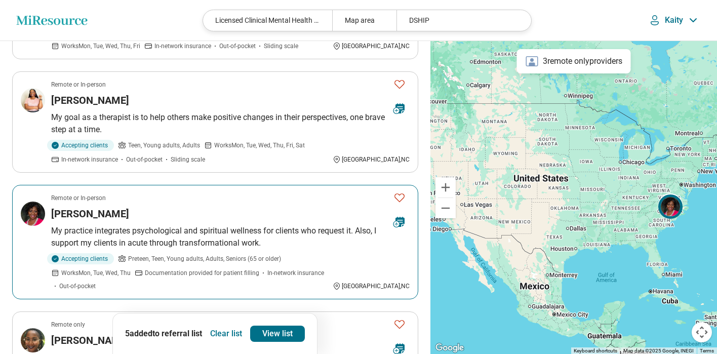
scroll to position [608, 0]
click at [40, 221] on img at bounding box center [33, 213] width 24 height 24
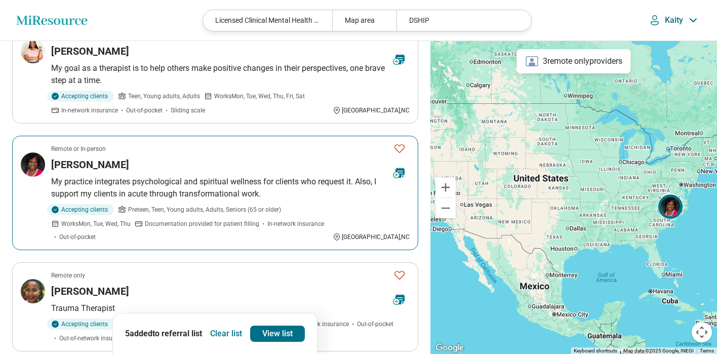
scroll to position [746, 0]
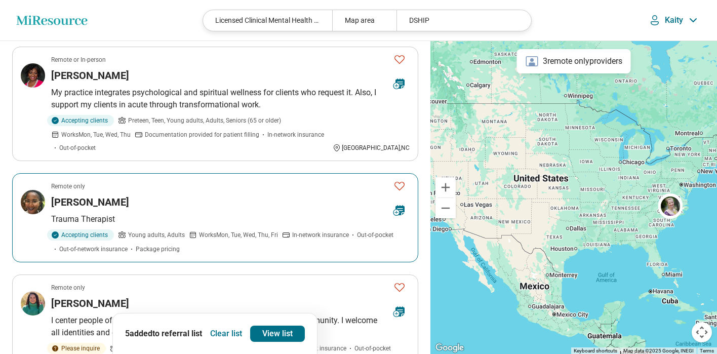
click at [39, 207] on img at bounding box center [33, 202] width 24 height 24
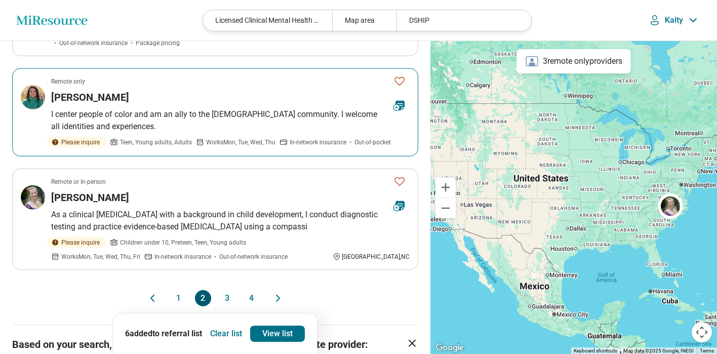
scroll to position [1022, 0]
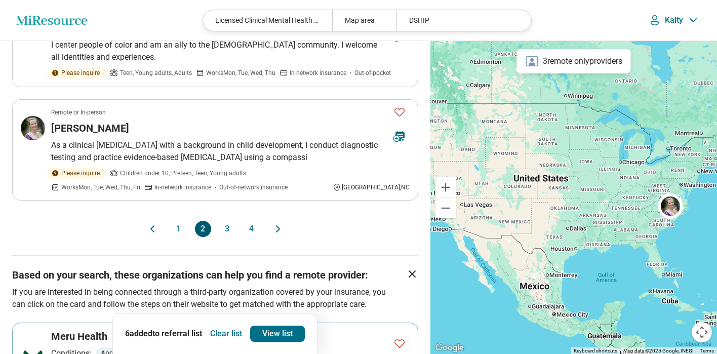
click at [230, 225] on button "3" at bounding box center [227, 229] width 16 height 16
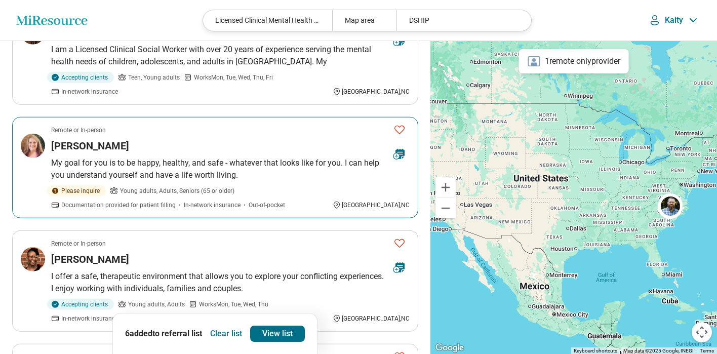
scroll to position [859, 0]
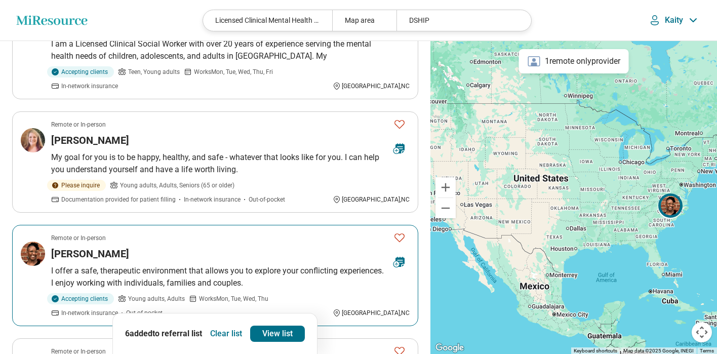
click at [38, 242] on img at bounding box center [33, 254] width 24 height 24
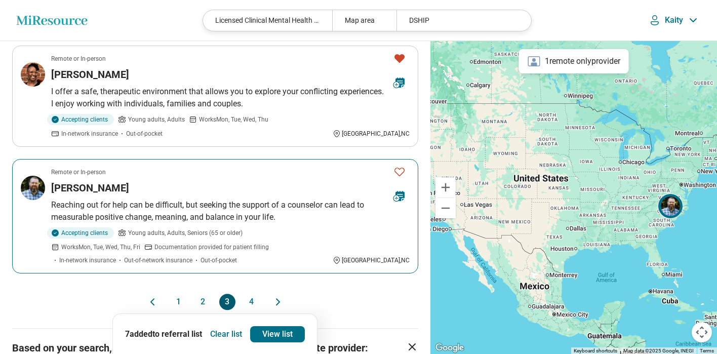
scroll to position [1054, 0]
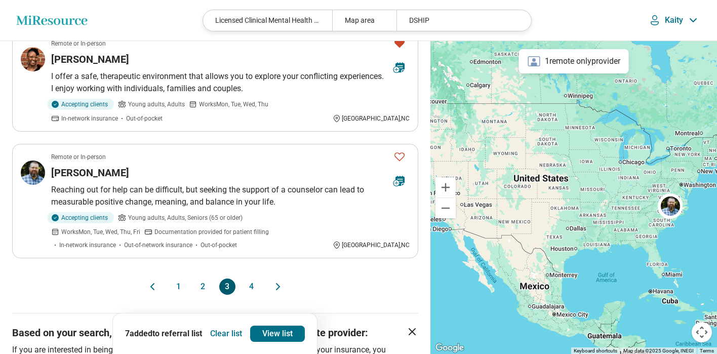
click at [254, 279] on button "4" at bounding box center [252, 287] width 16 height 16
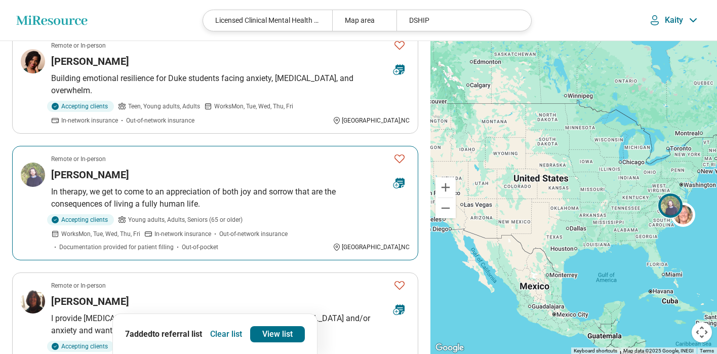
scroll to position [722, 0]
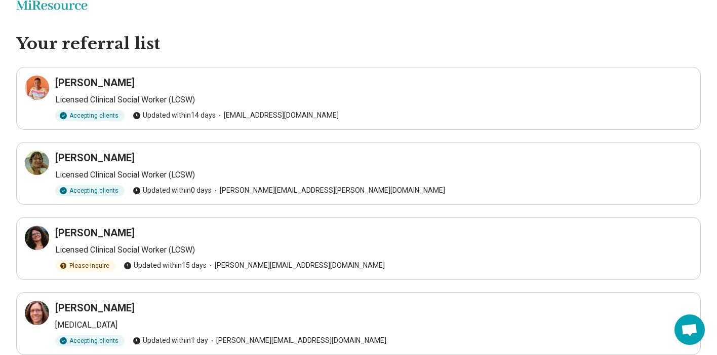
scroll to position [41, 0]
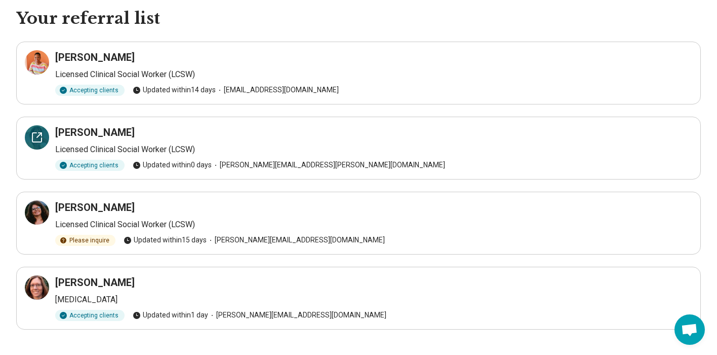
click at [40, 145] on div at bounding box center [37, 137] width 24 height 24
click at [502, 164] on div "Accepting clients Updated within 0 days christine.a.houghton@gmail.com" at bounding box center [373, 165] width 637 height 11
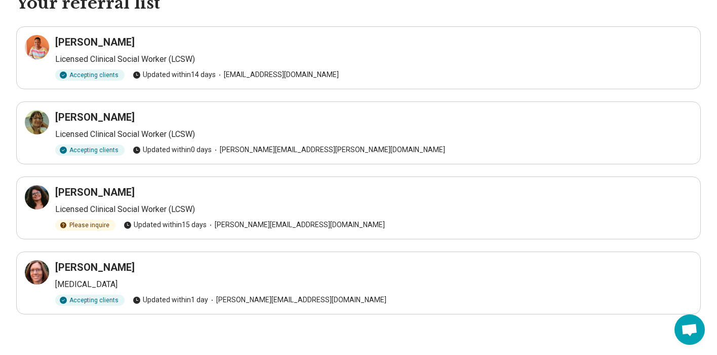
scroll to position [0, 0]
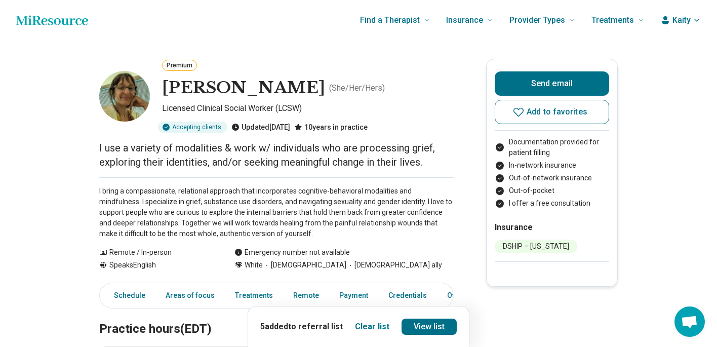
drag, startPoint x: 326, startPoint y: 92, endPoint x: 169, endPoint y: 90, distance: 157.1
click at [169, 90] on h1 "[PERSON_NAME]" at bounding box center [243, 88] width 163 height 21
copy h1 "[PERSON_NAME]"
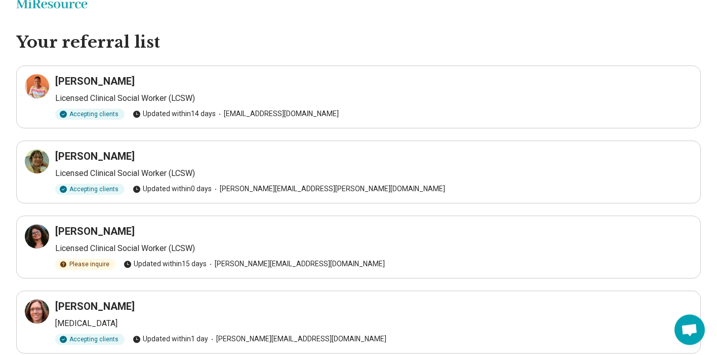
scroll to position [56, 0]
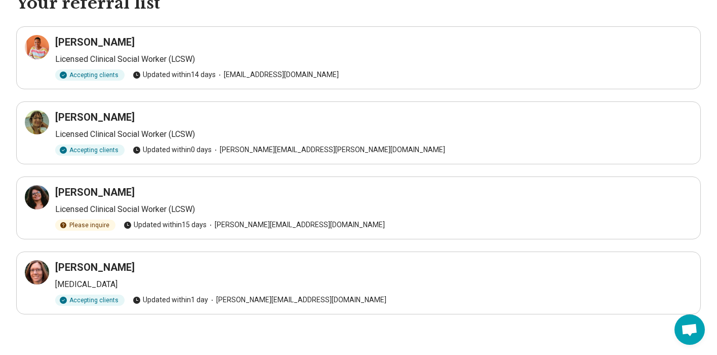
drag, startPoint x: 143, startPoint y: 121, endPoint x: 58, endPoint y: 121, distance: 85.6
click at [58, 121] on h3 "[PERSON_NAME]" at bounding box center [95, 117] width 80 height 14
copy h3 "[PERSON_NAME]"
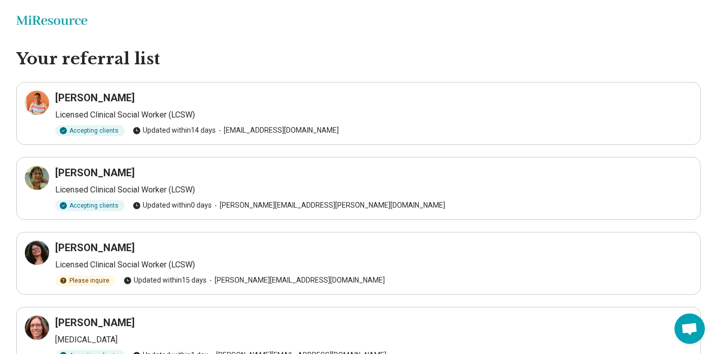
click at [642, 179] on div "[PERSON_NAME]" at bounding box center [373, 173] width 637 height 14
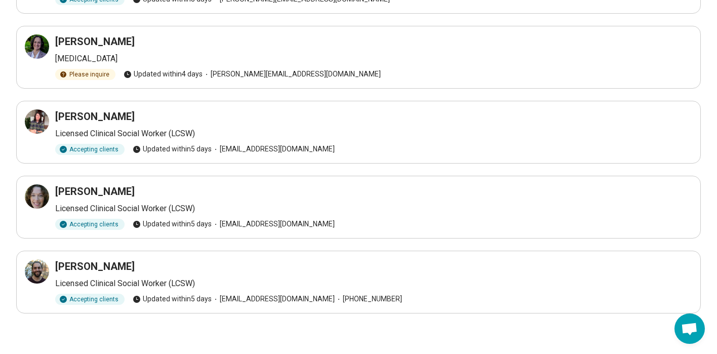
scroll to position [18, 0]
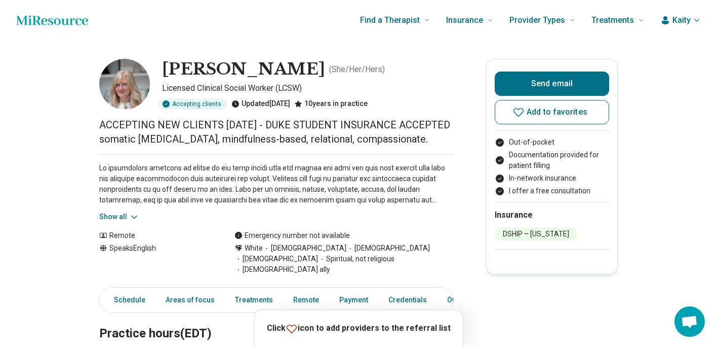
click at [114, 222] on button "Show all" at bounding box center [119, 216] width 40 height 11
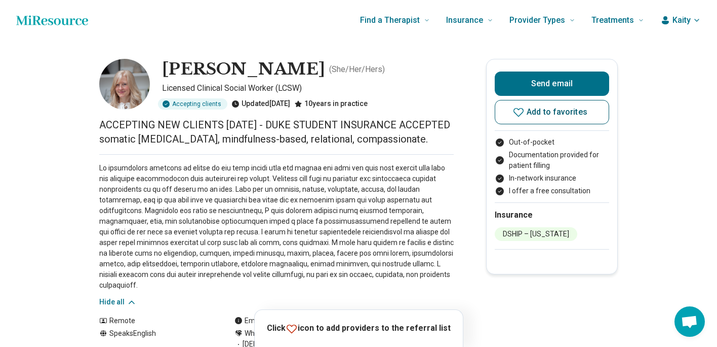
click at [575, 116] on span "Add to favorites" at bounding box center [557, 112] width 61 height 8
click at [418, 330] on link "View list" at bounding box center [430, 326] width 56 height 16
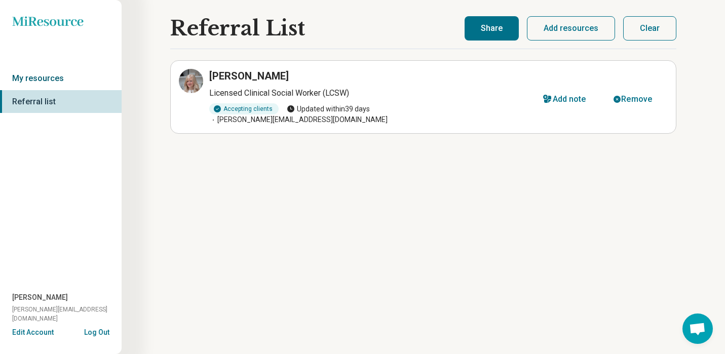
click at [50, 77] on link "My resources" at bounding box center [61, 78] width 122 height 23
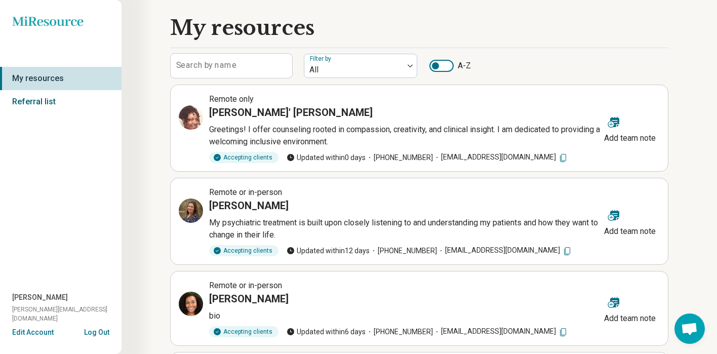
click at [53, 99] on link "Referral list" at bounding box center [61, 101] width 122 height 23
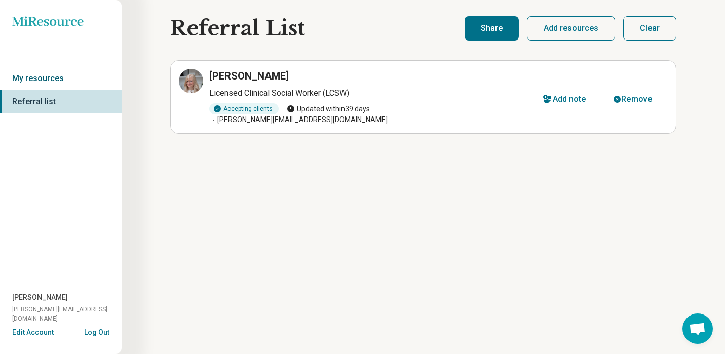
click at [57, 68] on link "My resources" at bounding box center [61, 78] width 122 height 23
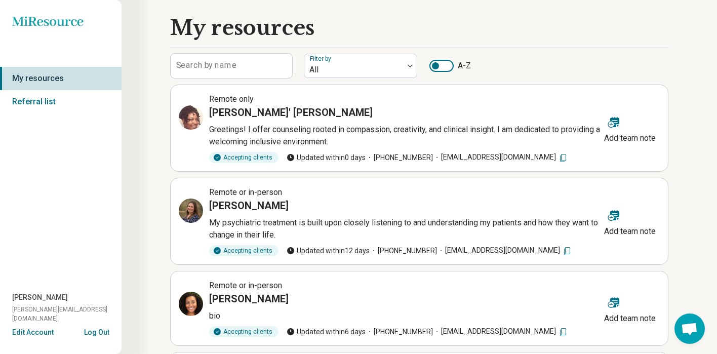
click at [225, 68] on label "Search by name" at bounding box center [206, 65] width 60 height 8
click at [225, 68] on input "Search by name" at bounding box center [232, 66] width 122 height 24
click at [48, 102] on link "Referral list" at bounding box center [61, 101] width 122 height 23
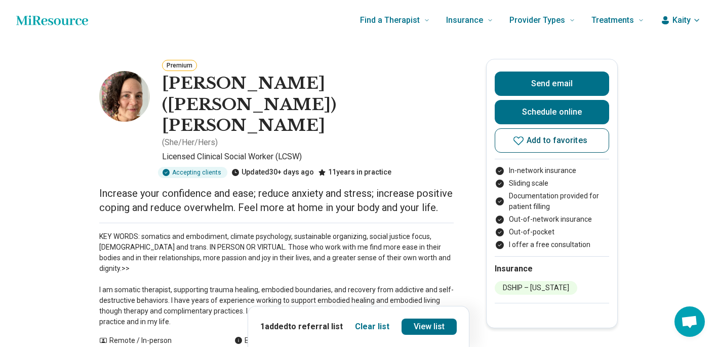
click at [534, 137] on span "Add to favorites" at bounding box center [557, 140] width 61 height 8
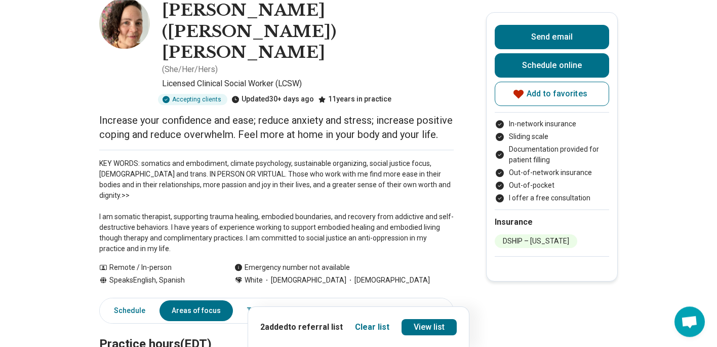
scroll to position [81, 0]
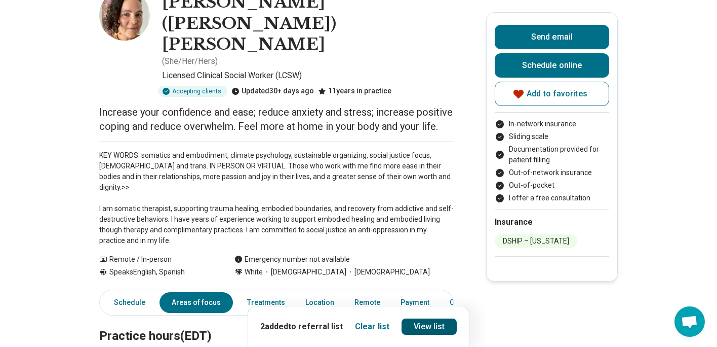
click at [426, 331] on link "View list" at bounding box center [430, 326] width 56 height 16
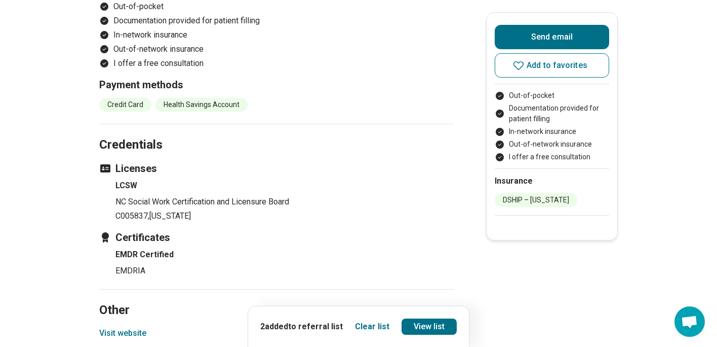
scroll to position [997, 0]
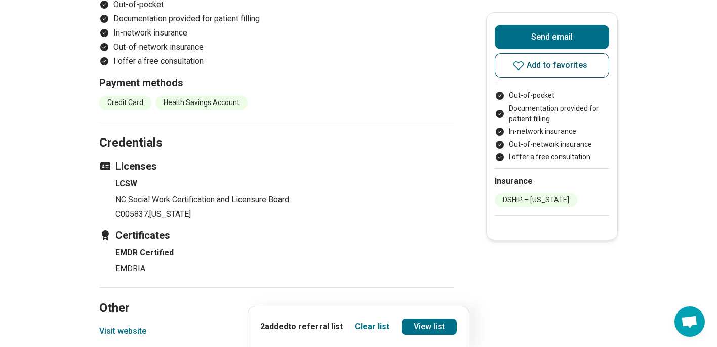
click at [576, 67] on span "Add to favorites" at bounding box center [557, 65] width 61 height 8
click at [432, 324] on link "View list" at bounding box center [430, 326] width 56 height 16
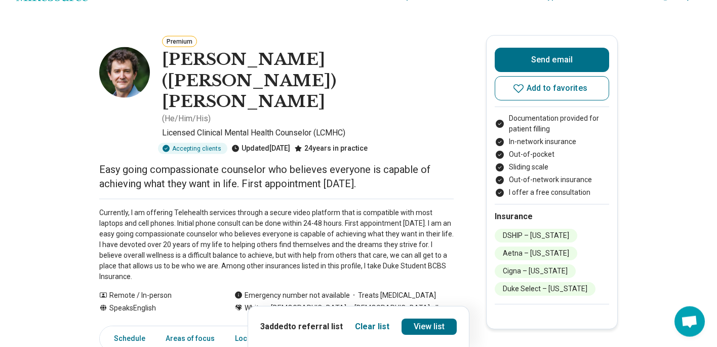
scroll to position [24, 0]
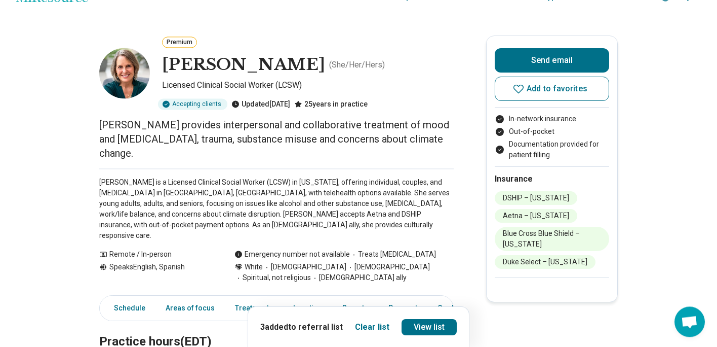
scroll to position [24, 0]
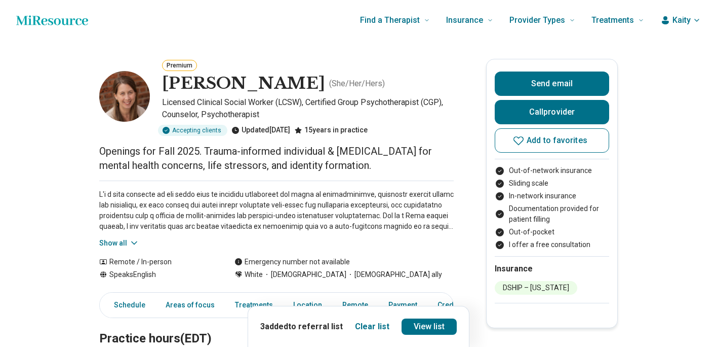
scroll to position [41, 0]
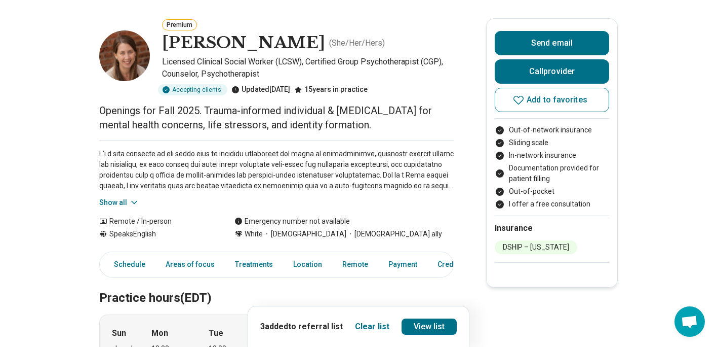
click at [129, 204] on button "Show all" at bounding box center [119, 202] width 40 height 11
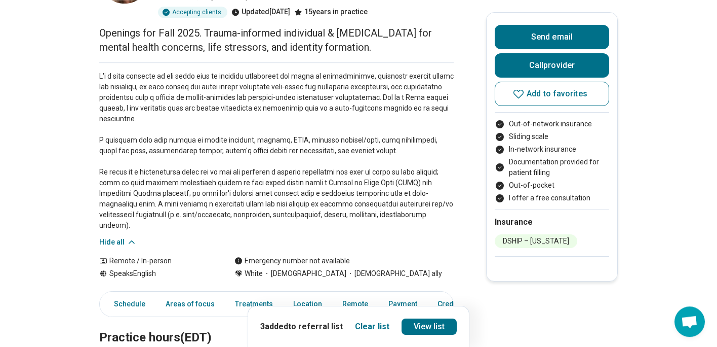
scroll to position [122, 0]
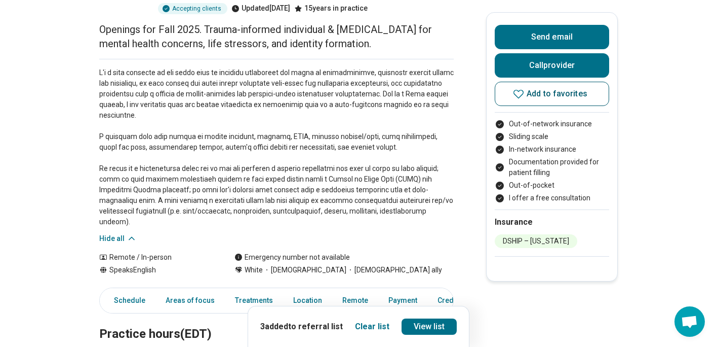
click at [552, 93] on span "Add to favorites" at bounding box center [557, 94] width 61 height 8
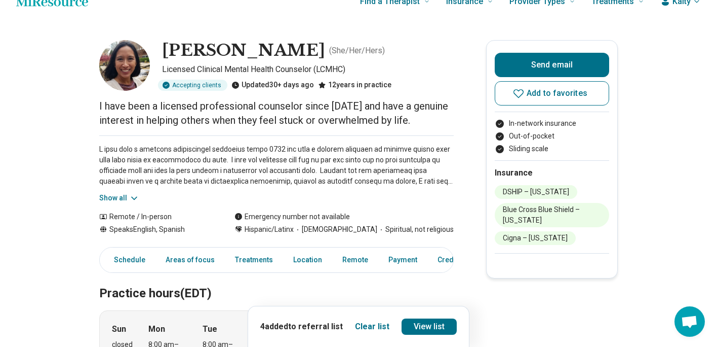
scroll to position [24, 0]
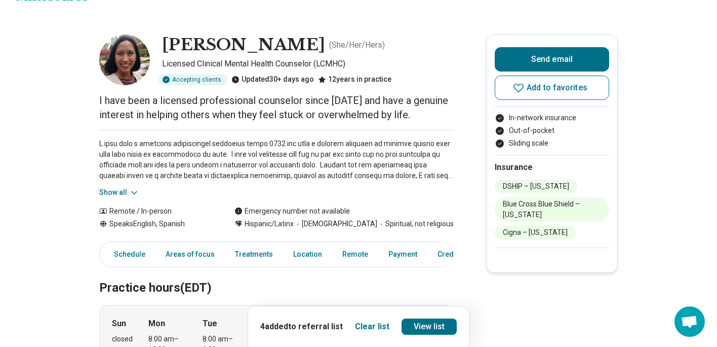
click at [130, 190] on button "Show all" at bounding box center [119, 192] width 40 height 11
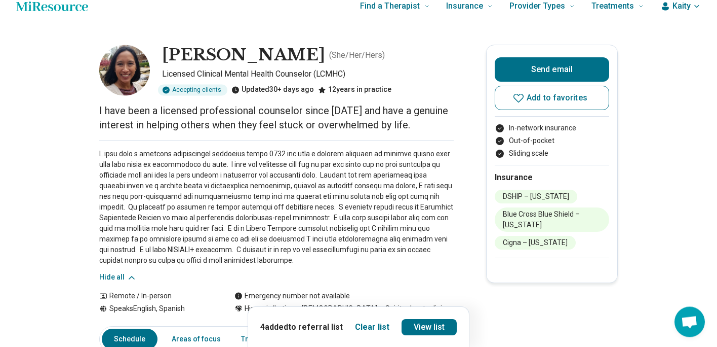
scroll to position [0, 0]
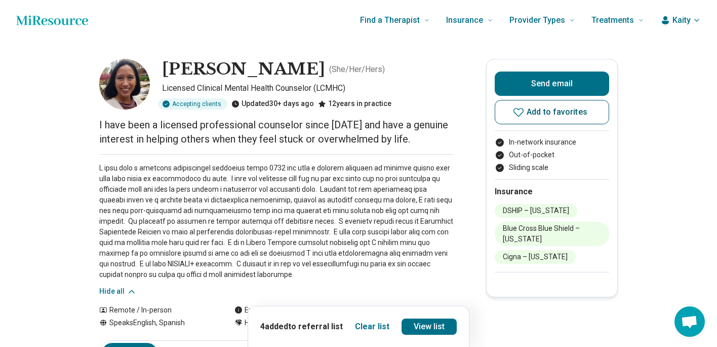
click at [532, 117] on button "Add to favorites" at bounding box center [552, 112] width 115 height 24
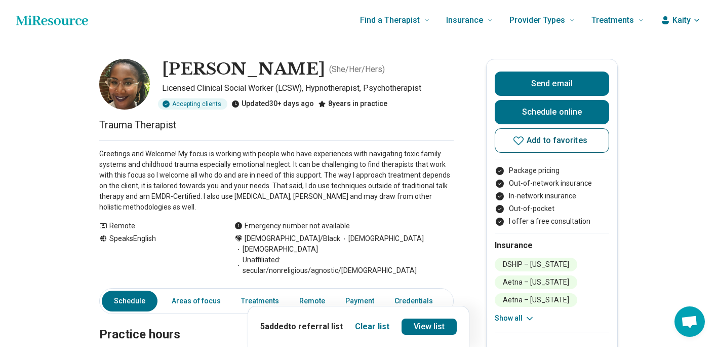
click at [560, 139] on span "Add to favorites" at bounding box center [557, 140] width 61 height 8
click at [557, 143] on span "Add to favorites" at bounding box center [557, 140] width 61 height 8
click at [576, 143] on span "Add to favorites" at bounding box center [557, 140] width 61 height 8
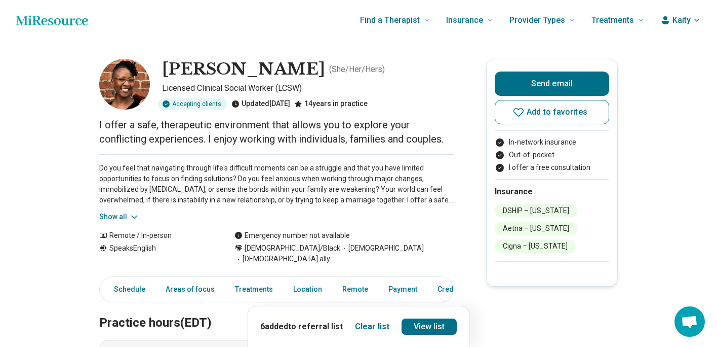
click at [120, 218] on button "Show all" at bounding box center [119, 216] width 40 height 11
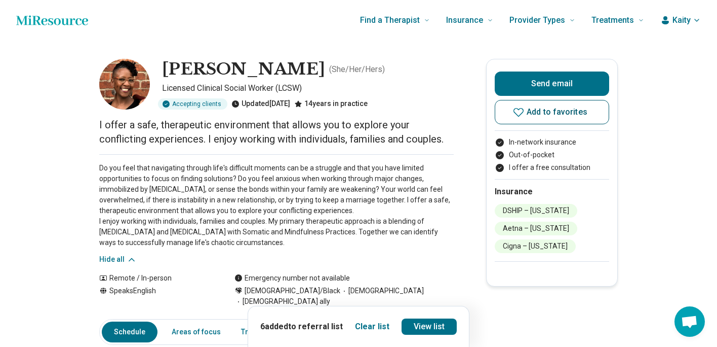
click at [547, 111] on span "Add to favorites" at bounding box center [557, 112] width 61 height 8
click at [431, 322] on link "View list" at bounding box center [430, 326] width 56 height 16
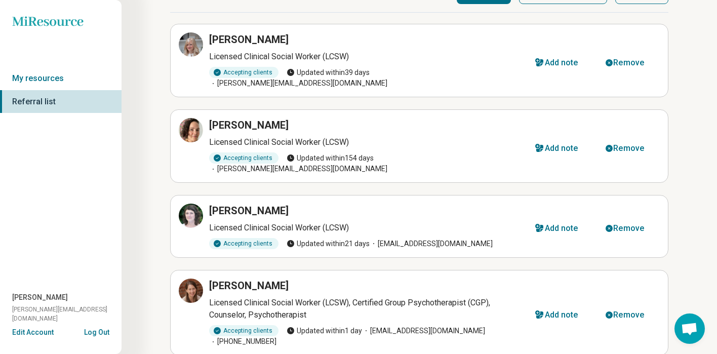
scroll to position [59, 0]
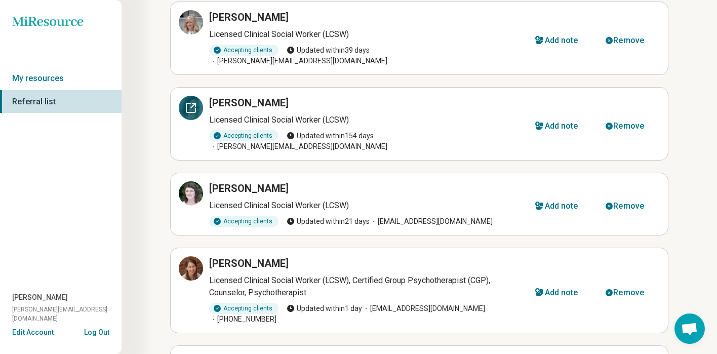
click at [192, 104] on div at bounding box center [191, 108] width 24 height 24
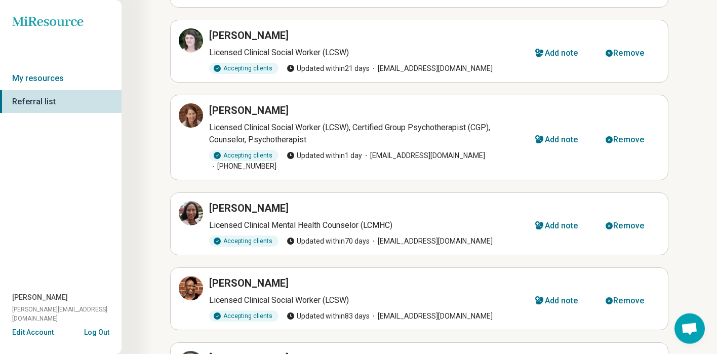
scroll to position [114, 0]
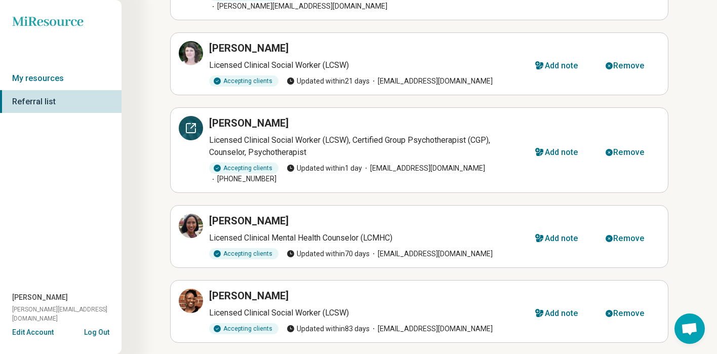
click at [190, 124] on div at bounding box center [191, 128] width 24 height 24
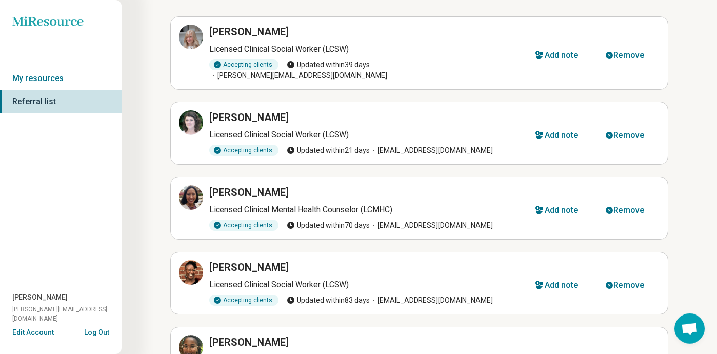
scroll to position [0, 0]
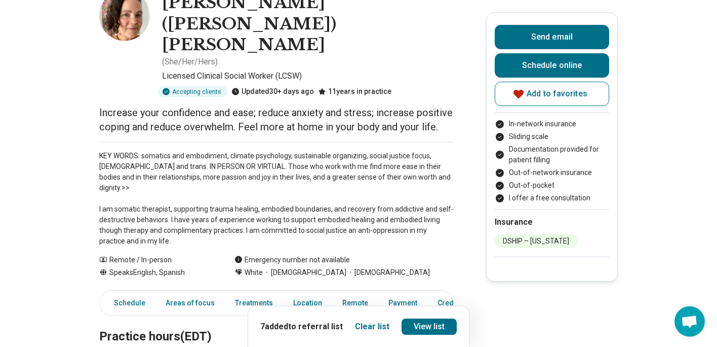
scroll to position [81, 0]
click at [550, 90] on span "Add to favorites" at bounding box center [557, 94] width 61 height 8
click at [563, 92] on span "Add to favorites" at bounding box center [557, 94] width 61 height 8
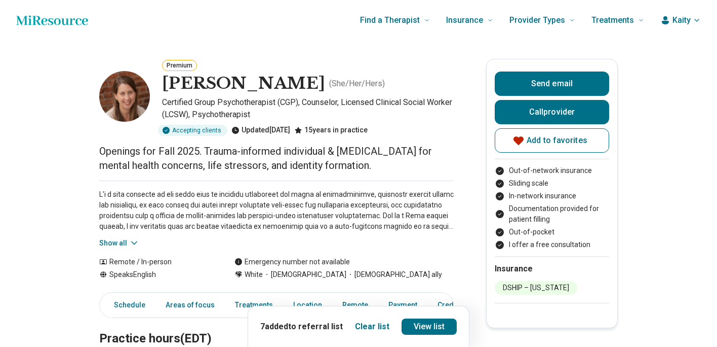
scroll to position [49, 0]
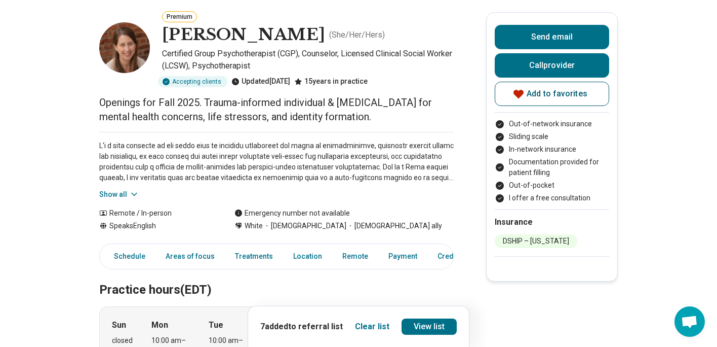
click at [540, 101] on button "Add to favorites" at bounding box center [552, 94] width 115 height 24
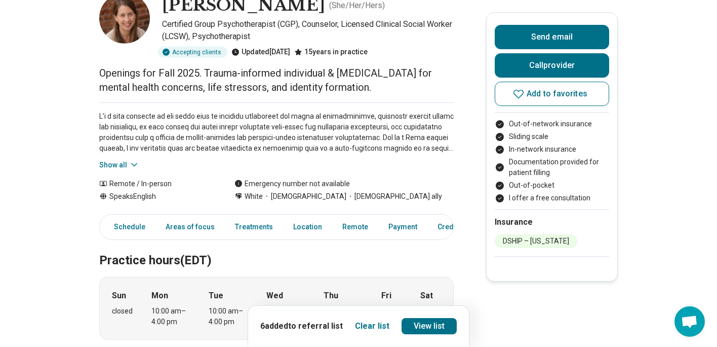
scroll to position [81, 0]
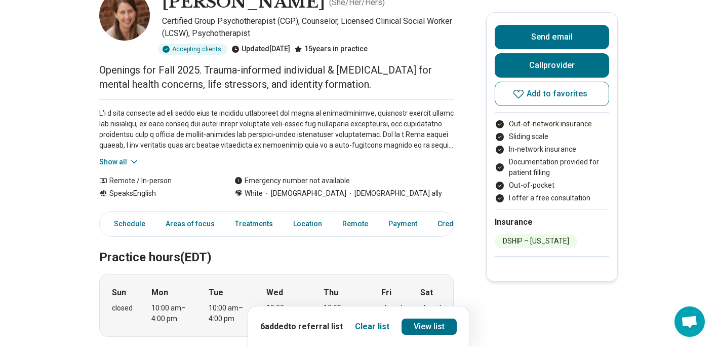
click at [108, 159] on button "Show all" at bounding box center [119, 162] width 40 height 11
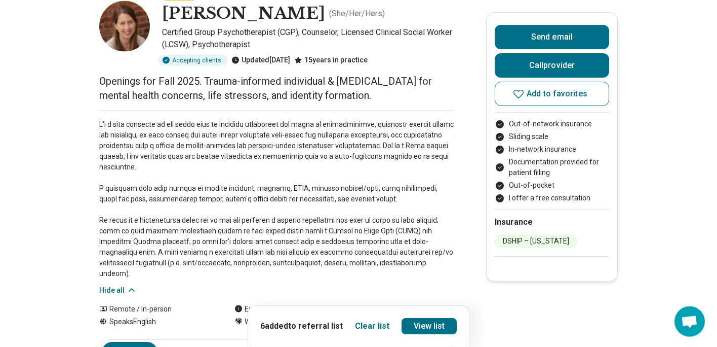
scroll to position [65, 0]
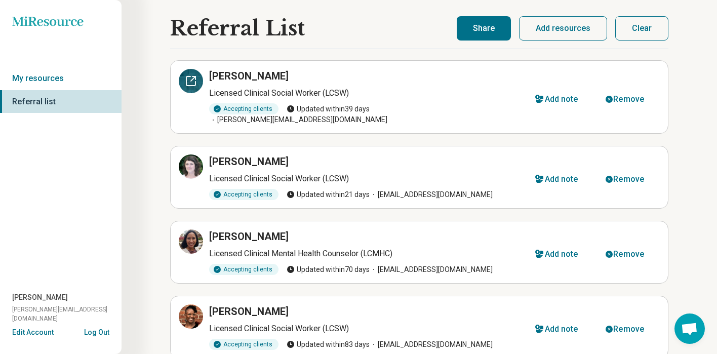
click at [193, 87] on div at bounding box center [191, 81] width 24 height 24
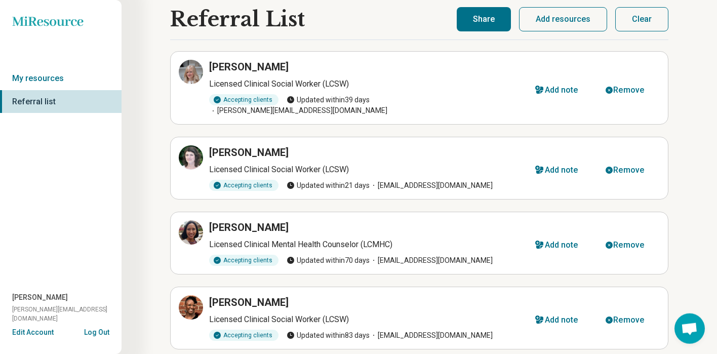
scroll to position [16, 0]
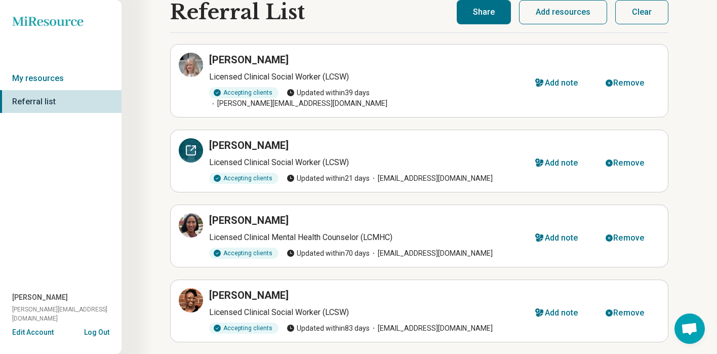
click at [188, 151] on div at bounding box center [191, 150] width 24 height 24
click at [195, 221] on icon at bounding box center [190, 225] width 9 height 9
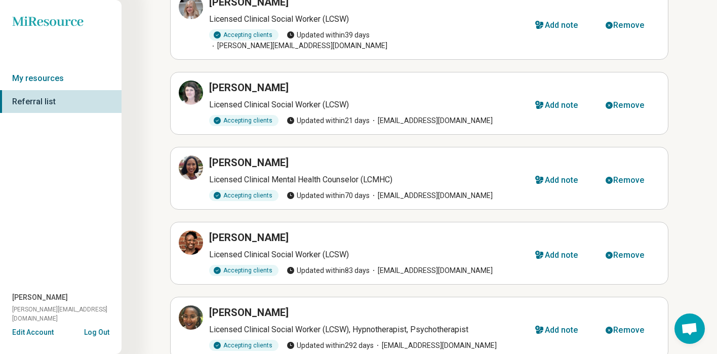
scroll to position [105, 0]
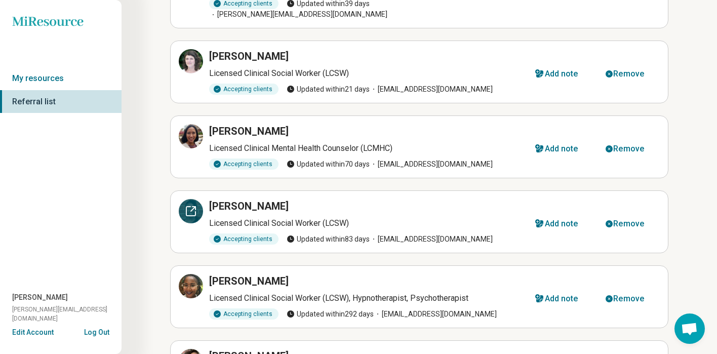
click at [190, 211] on div at bounding box center [191, 211] width 24 height 24
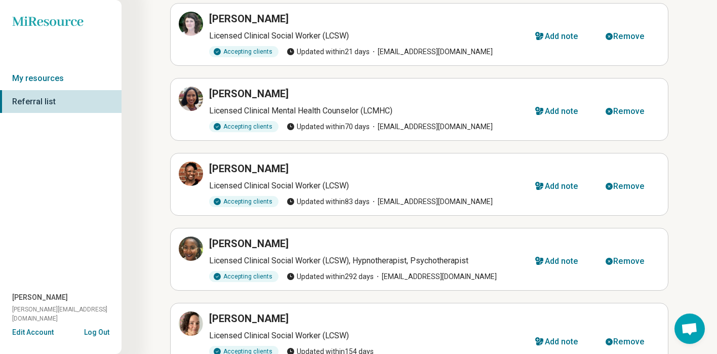
scroll to position [154, 0]
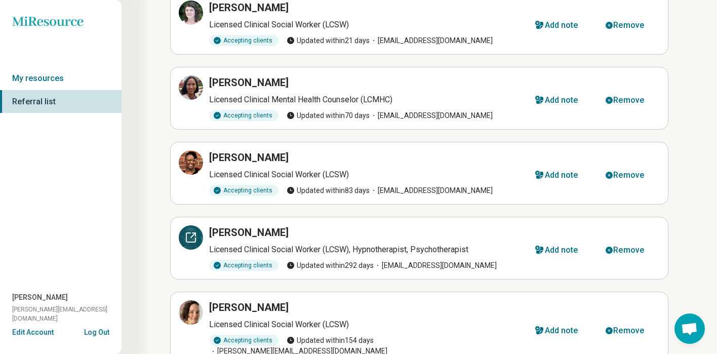
click at [197, 231] on div at bounding box center [191, 237] width 24 height 24
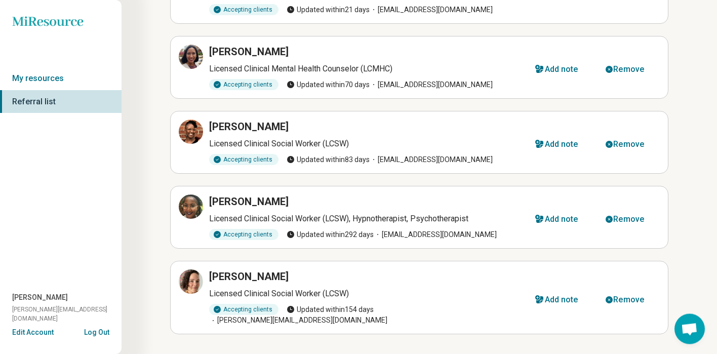
scroll to position [191, 0]
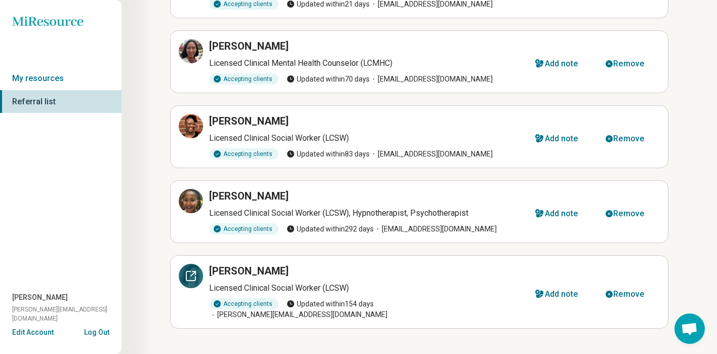
click at [194, 272] on icon at bounding box center [190, 276] width 9 height 9
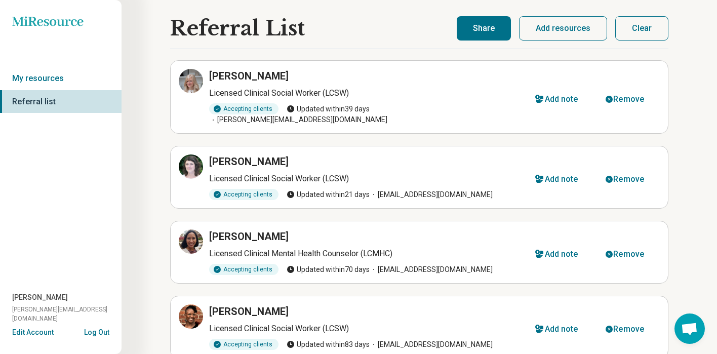
click at [496, 25] on button "Share" at bounding box center [484, 28] width 54 height 24
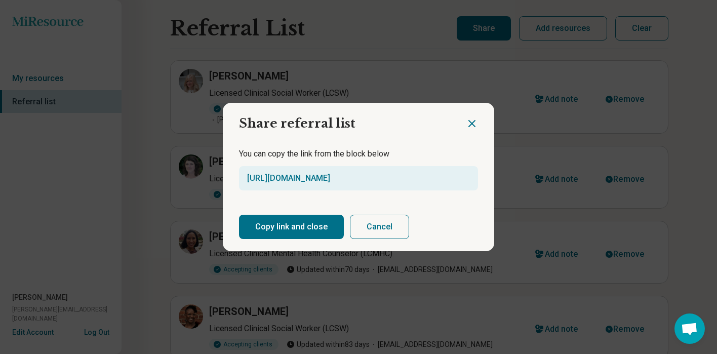
click at [300, 230] on button "Copy link and close" at bounding box center [291, 227] width 105 height 24
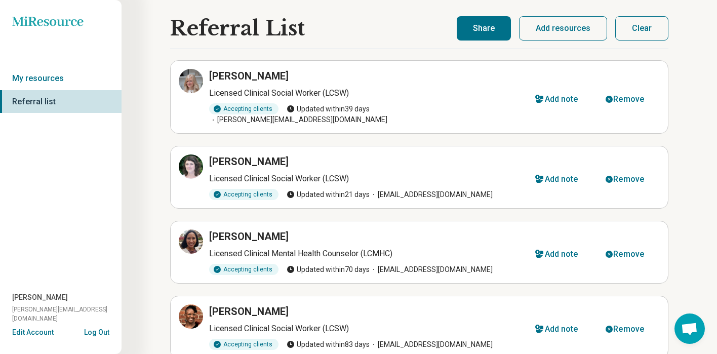
click at [487, 23] on button "Share" at bounding box center [484, 28] width 54 height 24
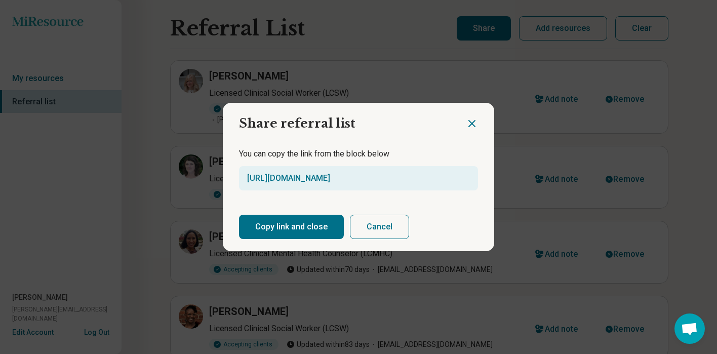
click at [291, 224] on button "Copy link and close" at bounding box center [291, 227] width 105 height 24
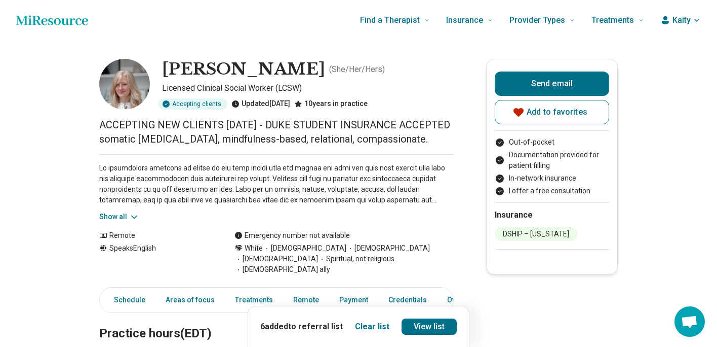
click at [115, 222] on button "Show all" at bounding box center [119, 216] width 40 height 11
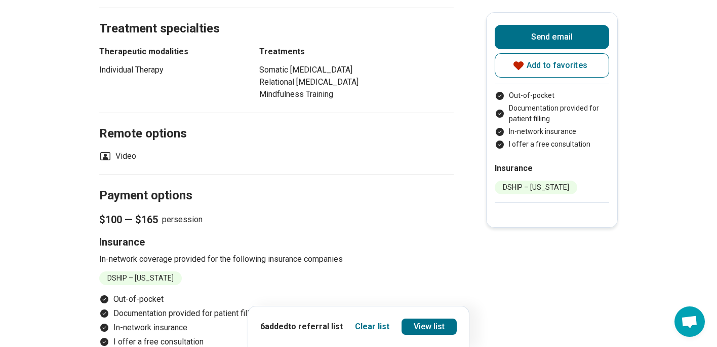
scroll to position [819, 0]
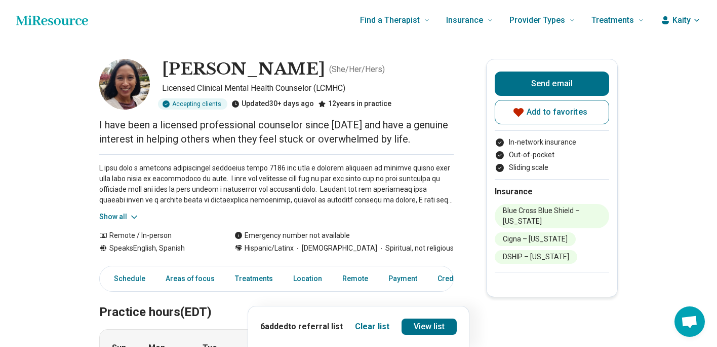
click at [107, 216] on button "Show all" at bounding box center [119, 216] width 40 height 11
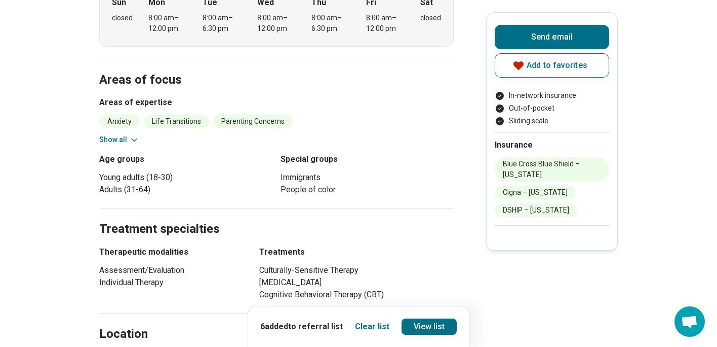
scroll to position [495, 0]
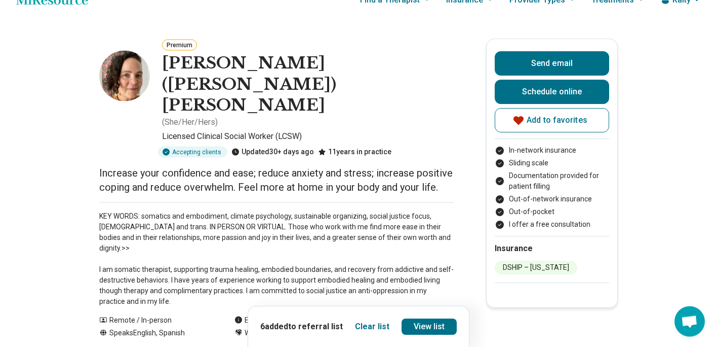
scroll to position [32, 0]
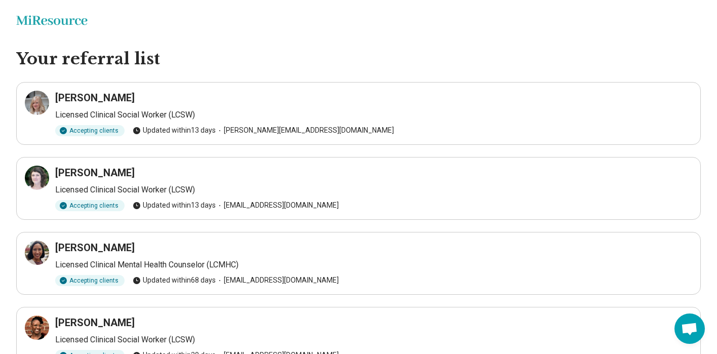
click at [437, 136] on article "[PERSON_NAME] Licensed Clinical Social Worker (LCSW) Accepting clients Updated …" at bounding box center [358, 113] width 685 height 63
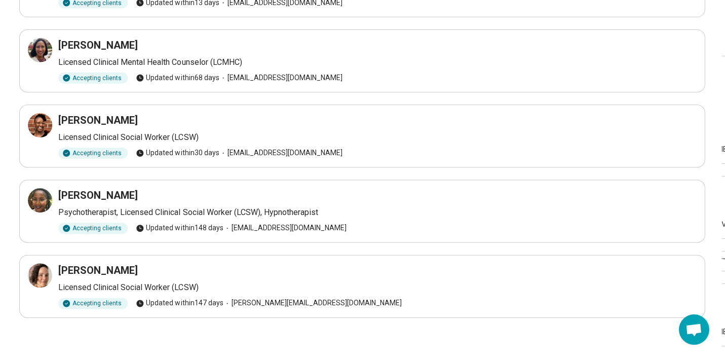
scroll to position [32, 0]
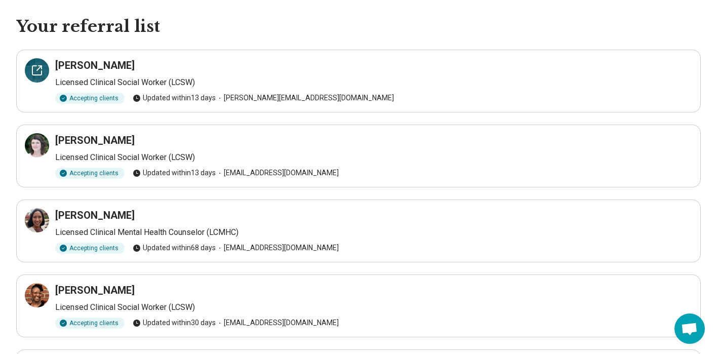
click at [33, 76] on icon at bounding box center [37, 70] width 12 height 12
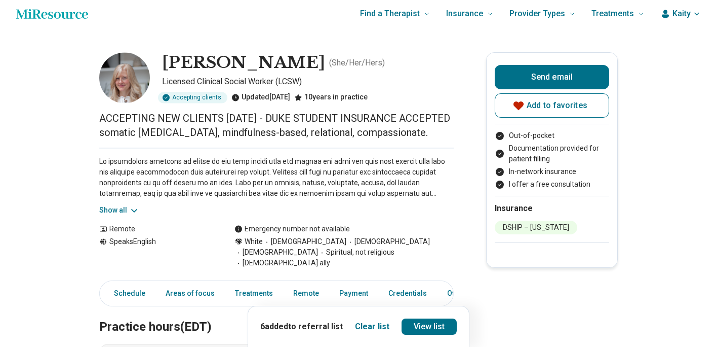
scroll to position [16, 0]
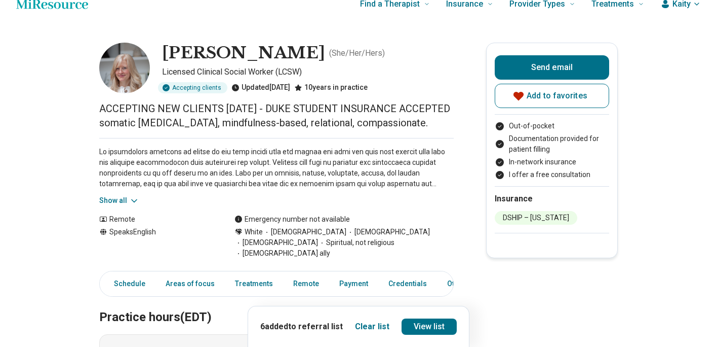
click at [128, 206] on button "Show all" at bounding box center [119, 200] width 40 height 11
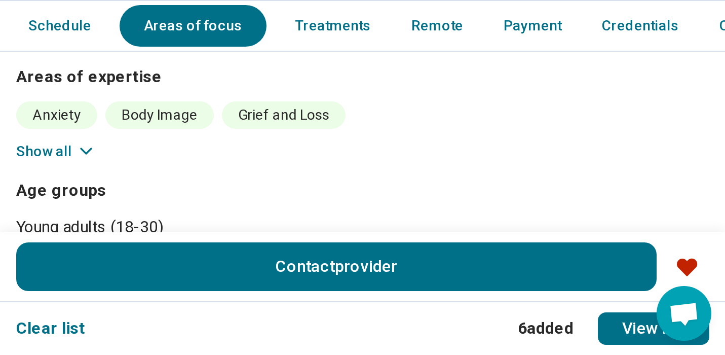
scroll to position [662, 0]
